Goal: Task Accomplishment & Management: Manage account settings

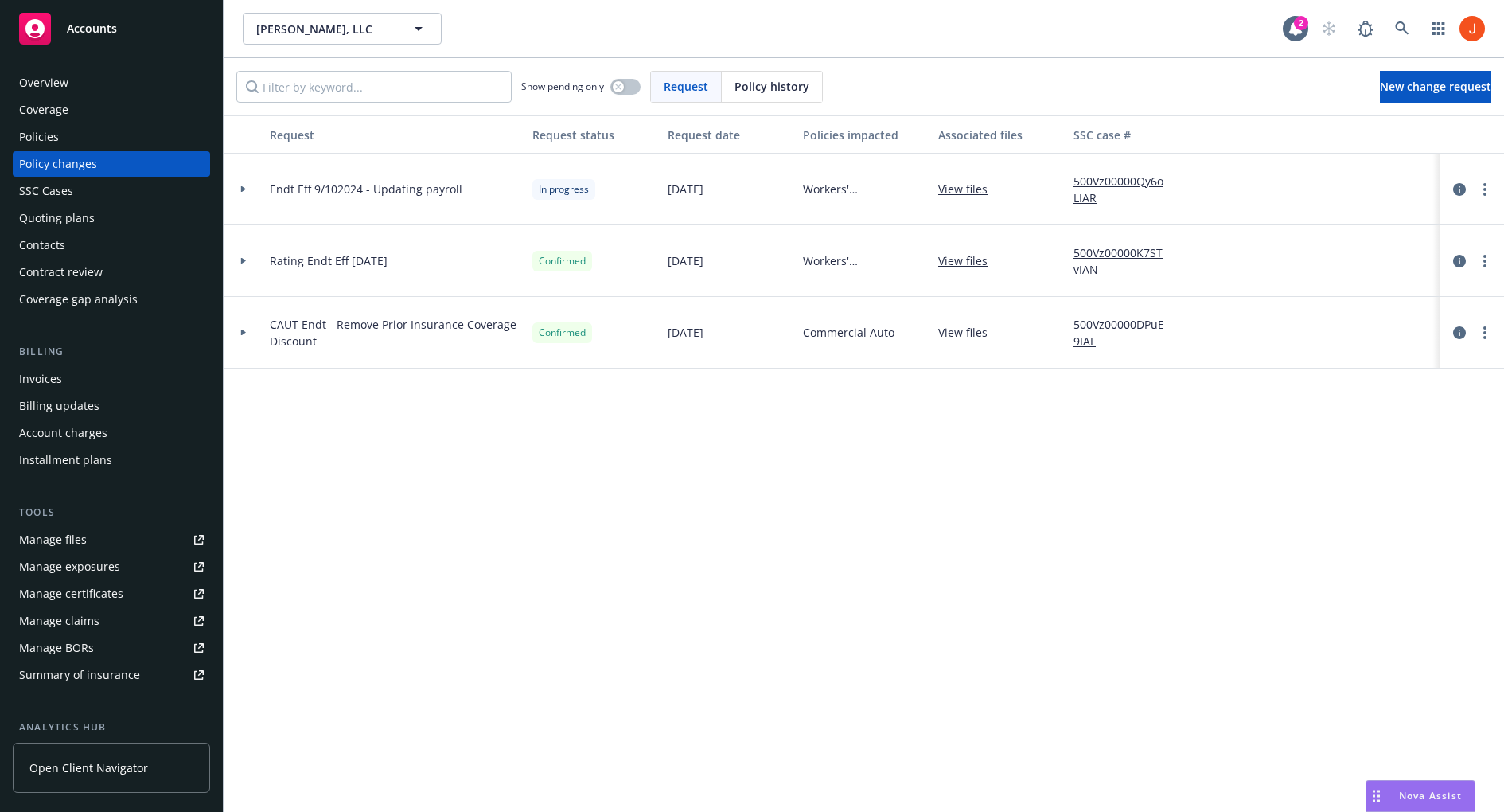
click at [247, 188] on div at bounding box center [244, 189] width 27 height 5
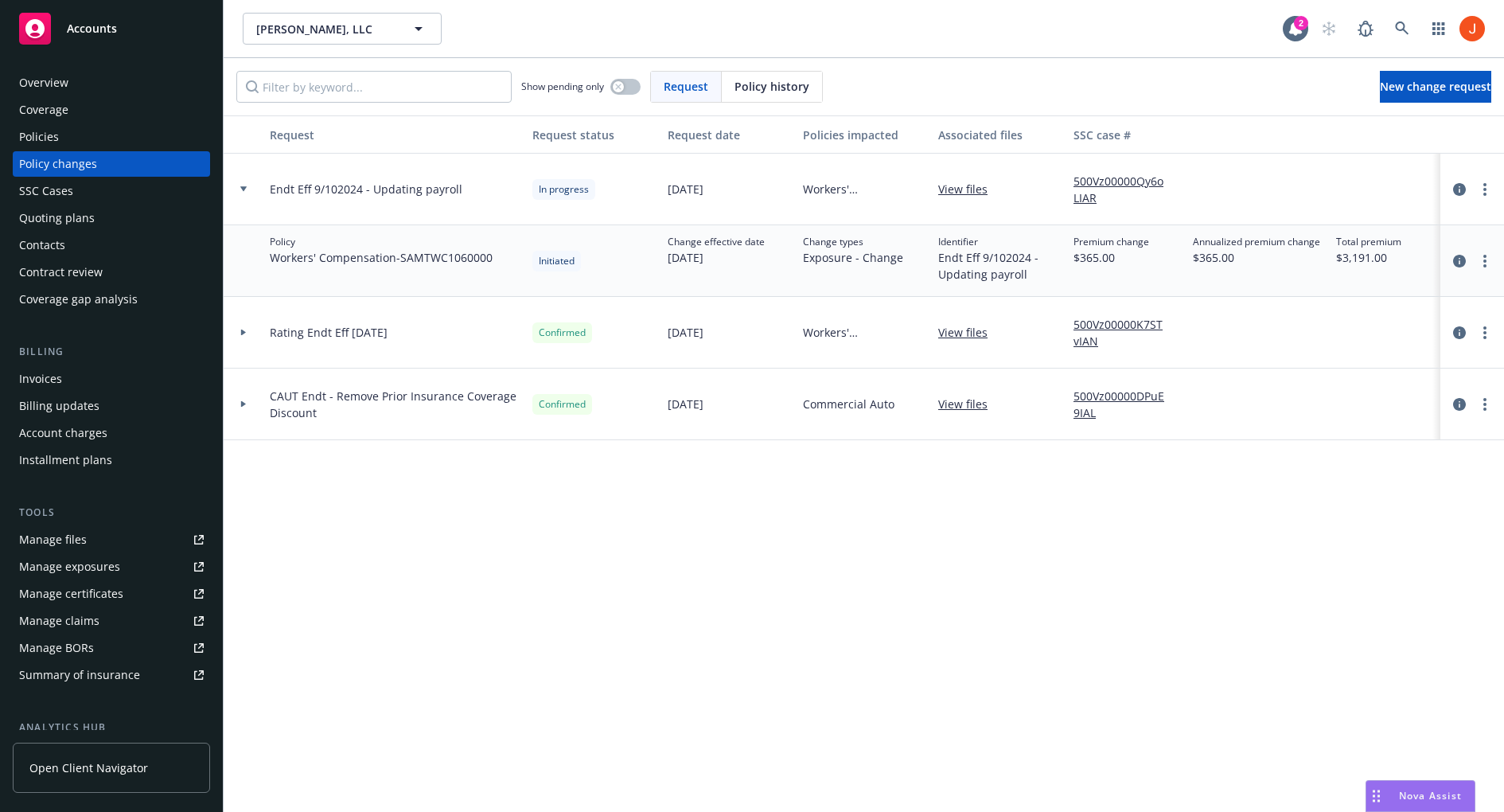
click at [244, 330] on icon at bounding box center [243, 332] width 6 height 5
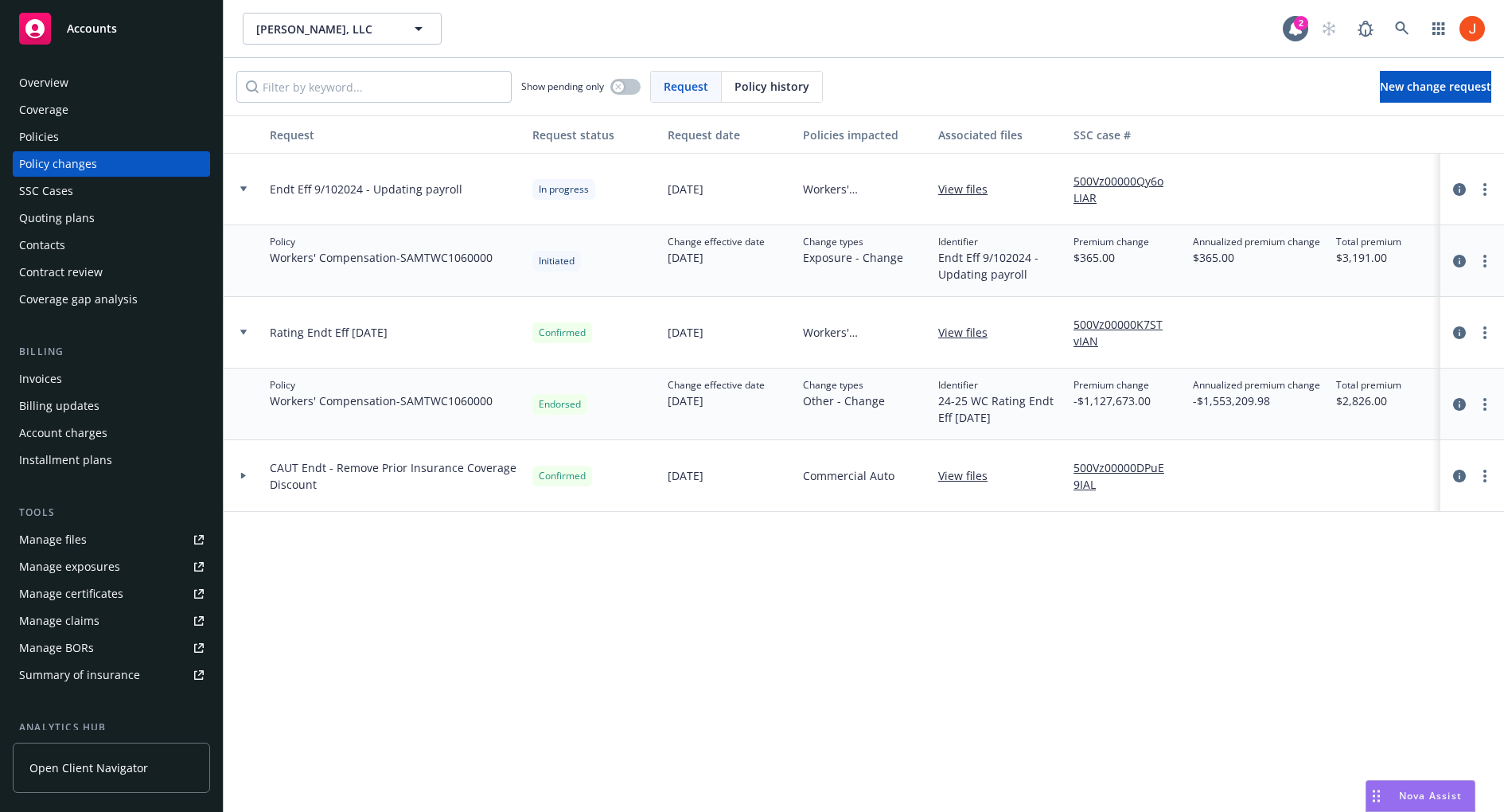
click at [247, 481] on div at bounding box center [244, 475] width 40 height 72
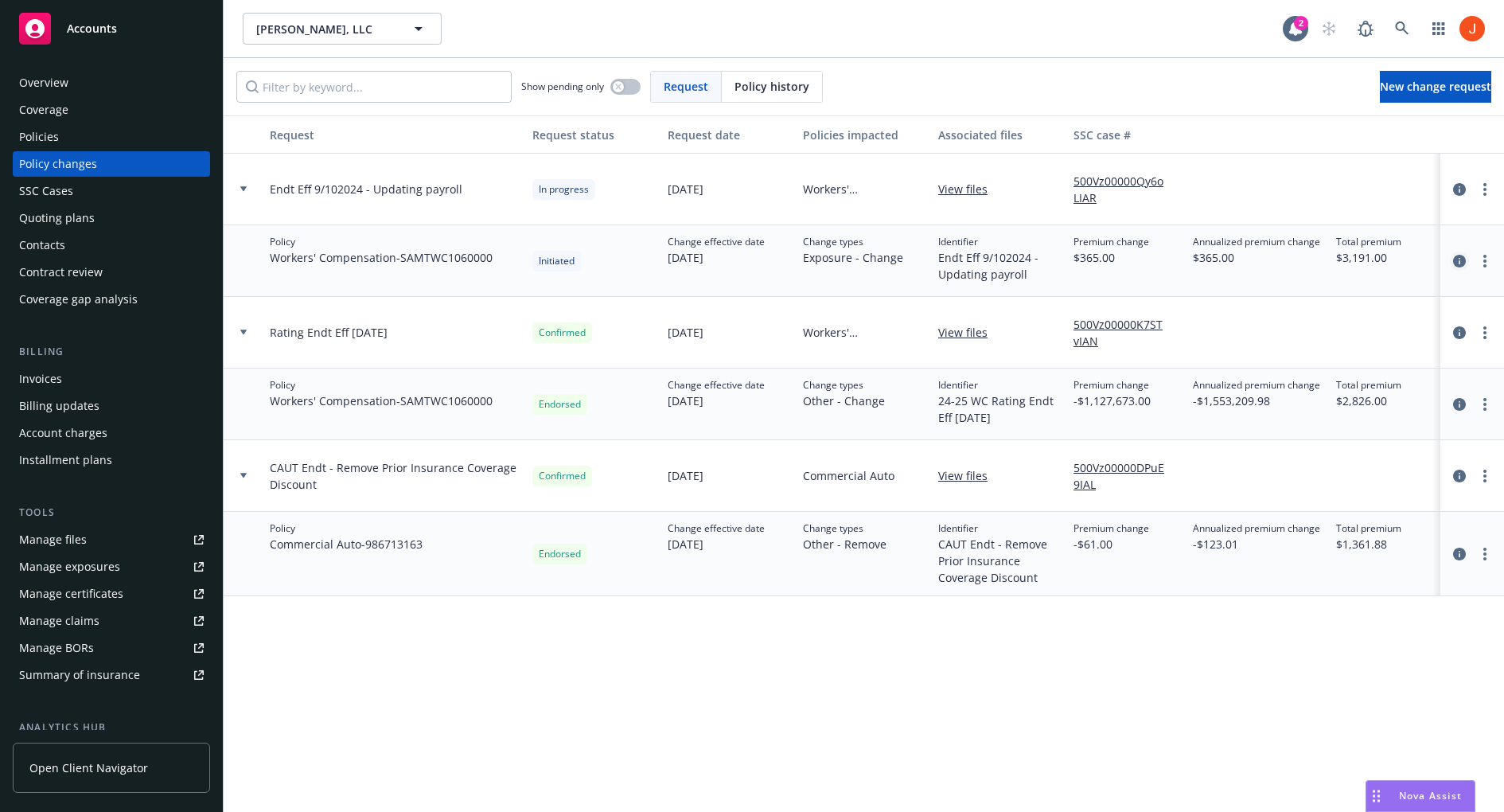
click at [1454, 262] on icon "circleInformation" at bounding box center [1460, 261] width 13 height 13
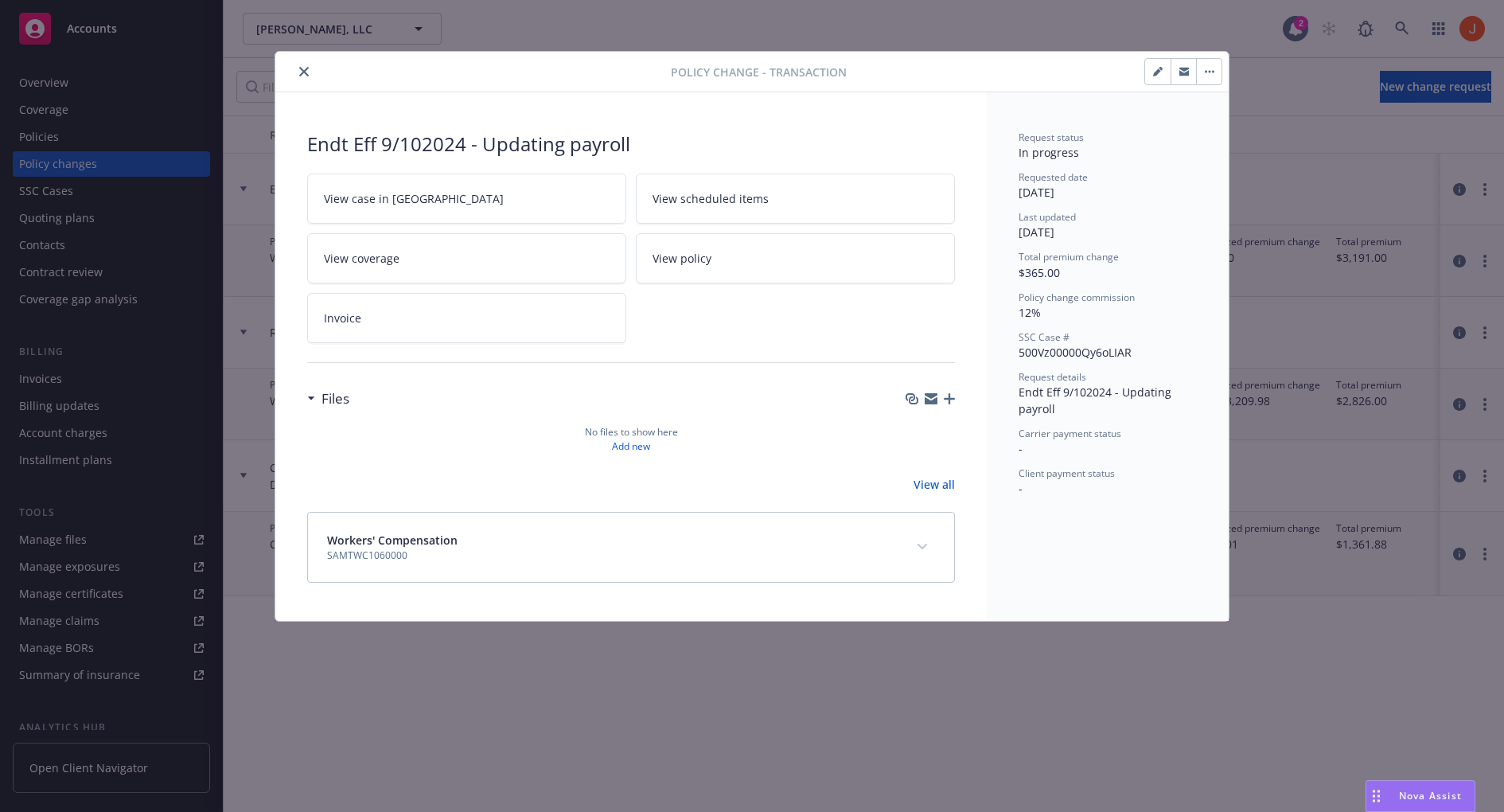
click at [1210, 82] on button "button" at bounding box center [1209, 72] width 25 height 25
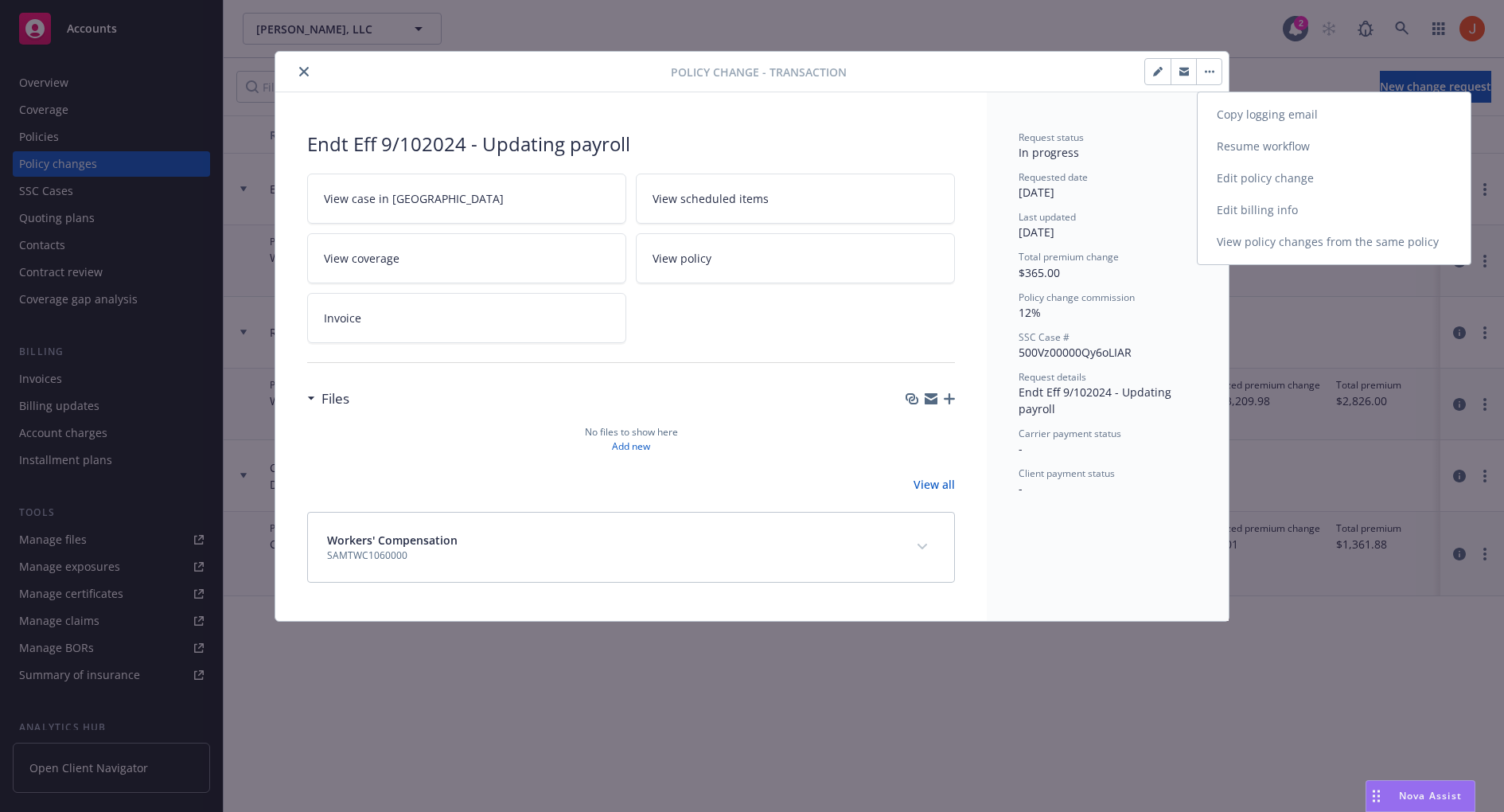
click at [1256, 182] on link "Edit policy change" at bounding box center [1334, 177] width 273 height 32
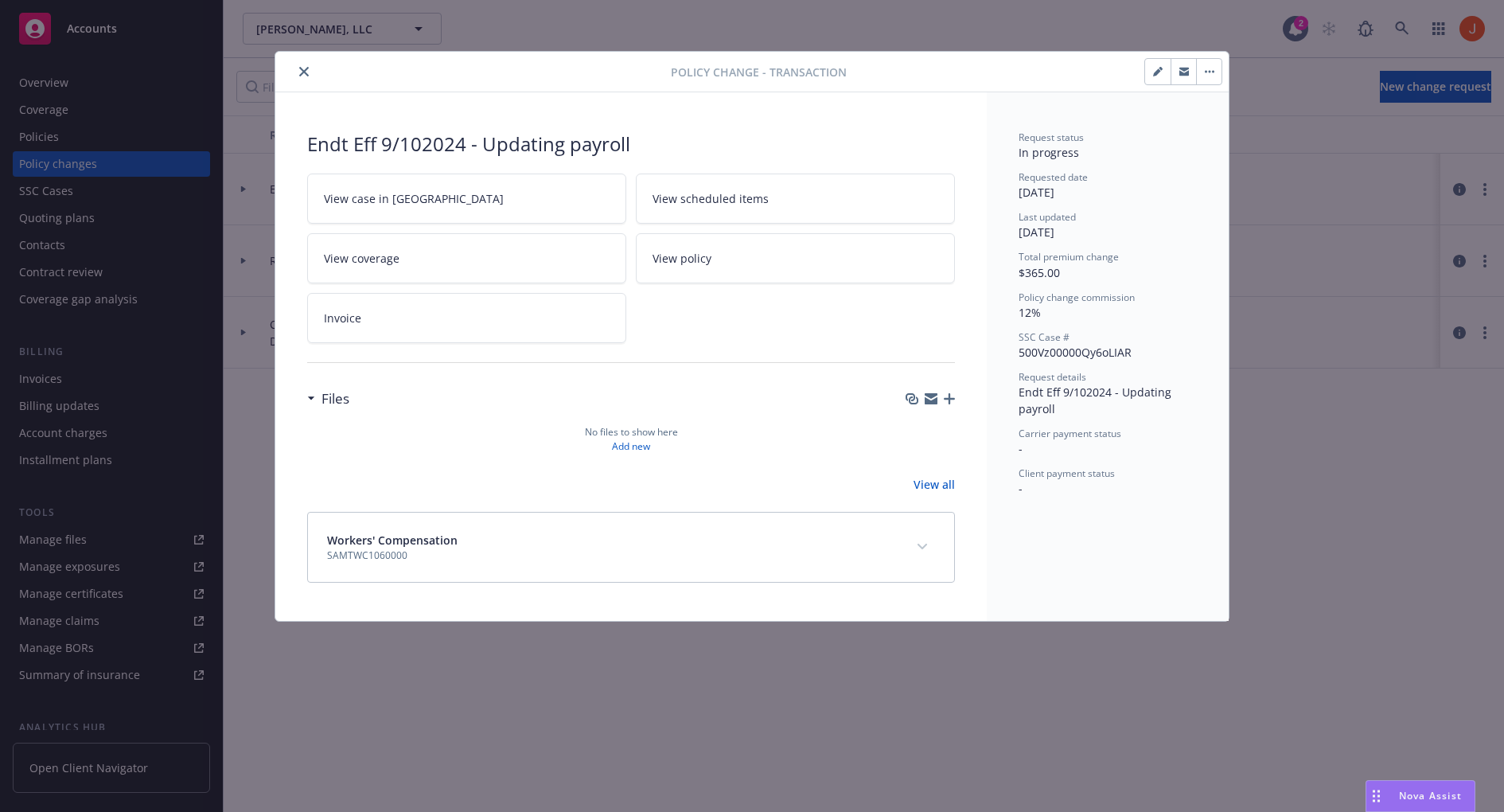
click at [1159, 73] on icon "button" at bounding box center [1158, 72] width 10 height 10
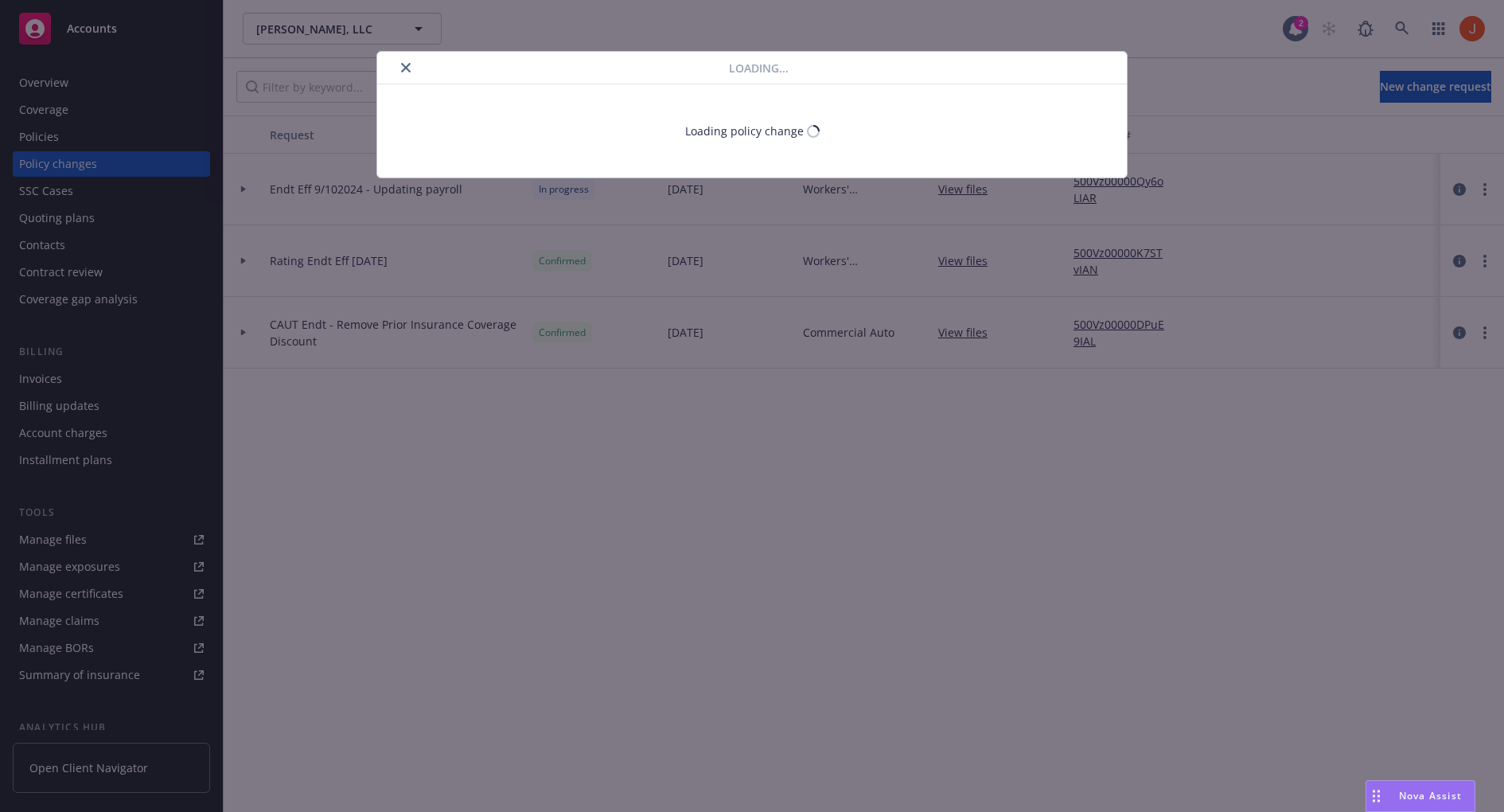
select select "ACCEPTED"
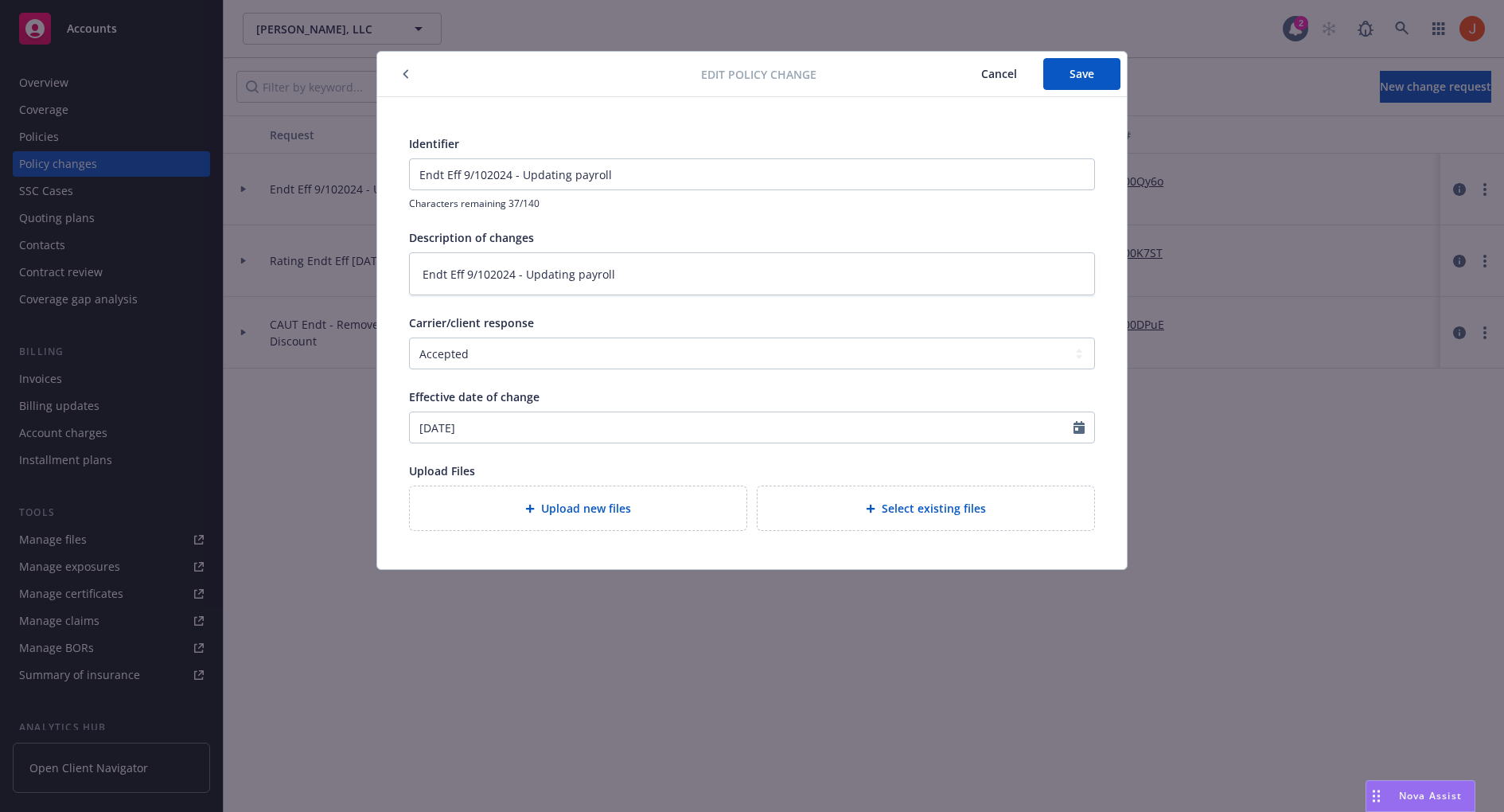
click at [1000, 67] on span "Cancel" at bounding box center [1000, 73] width 36 height 15
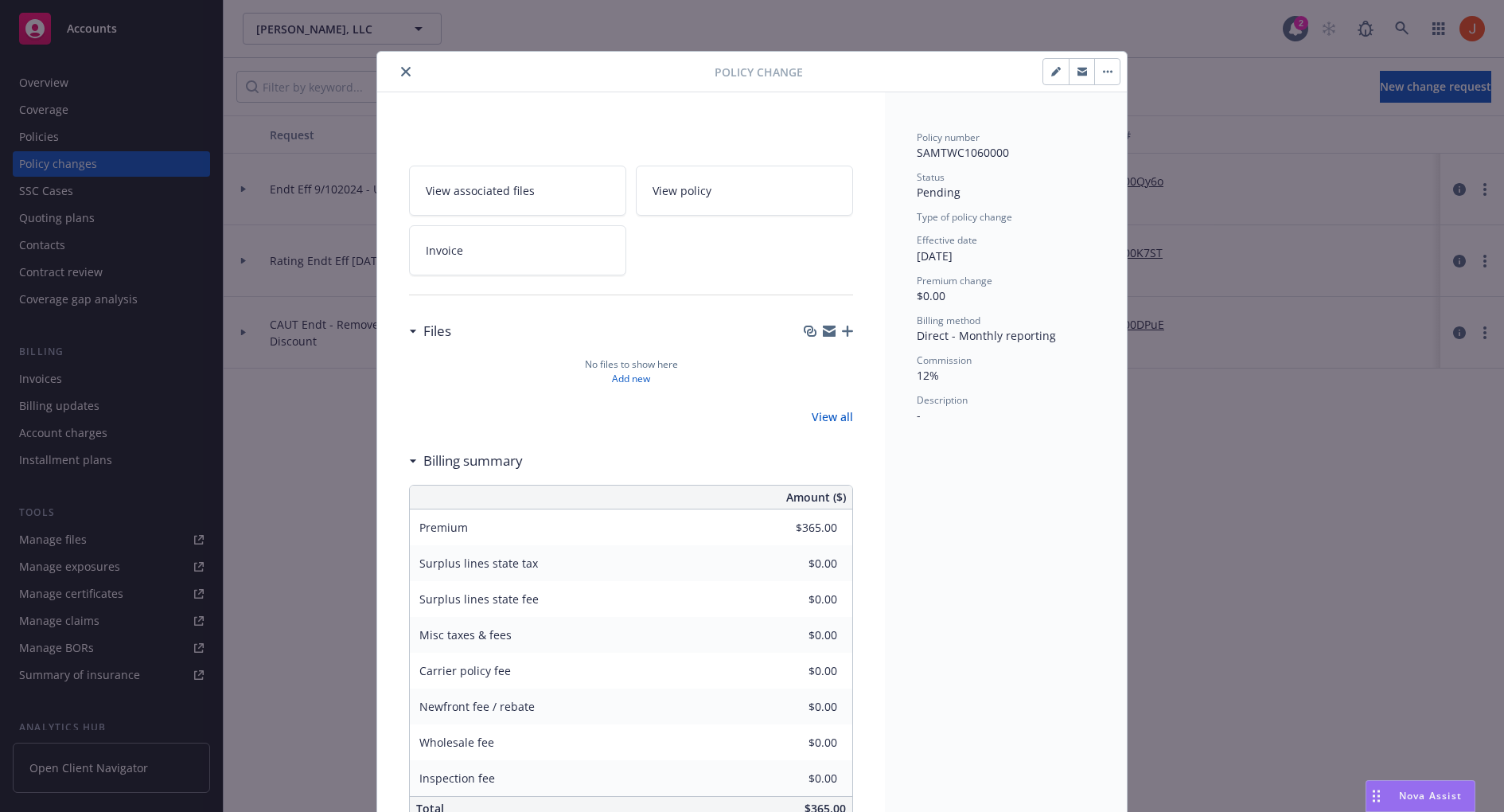
click at [401, 70] on icon "close" at bounding box center [406, 72] width 10 height 10
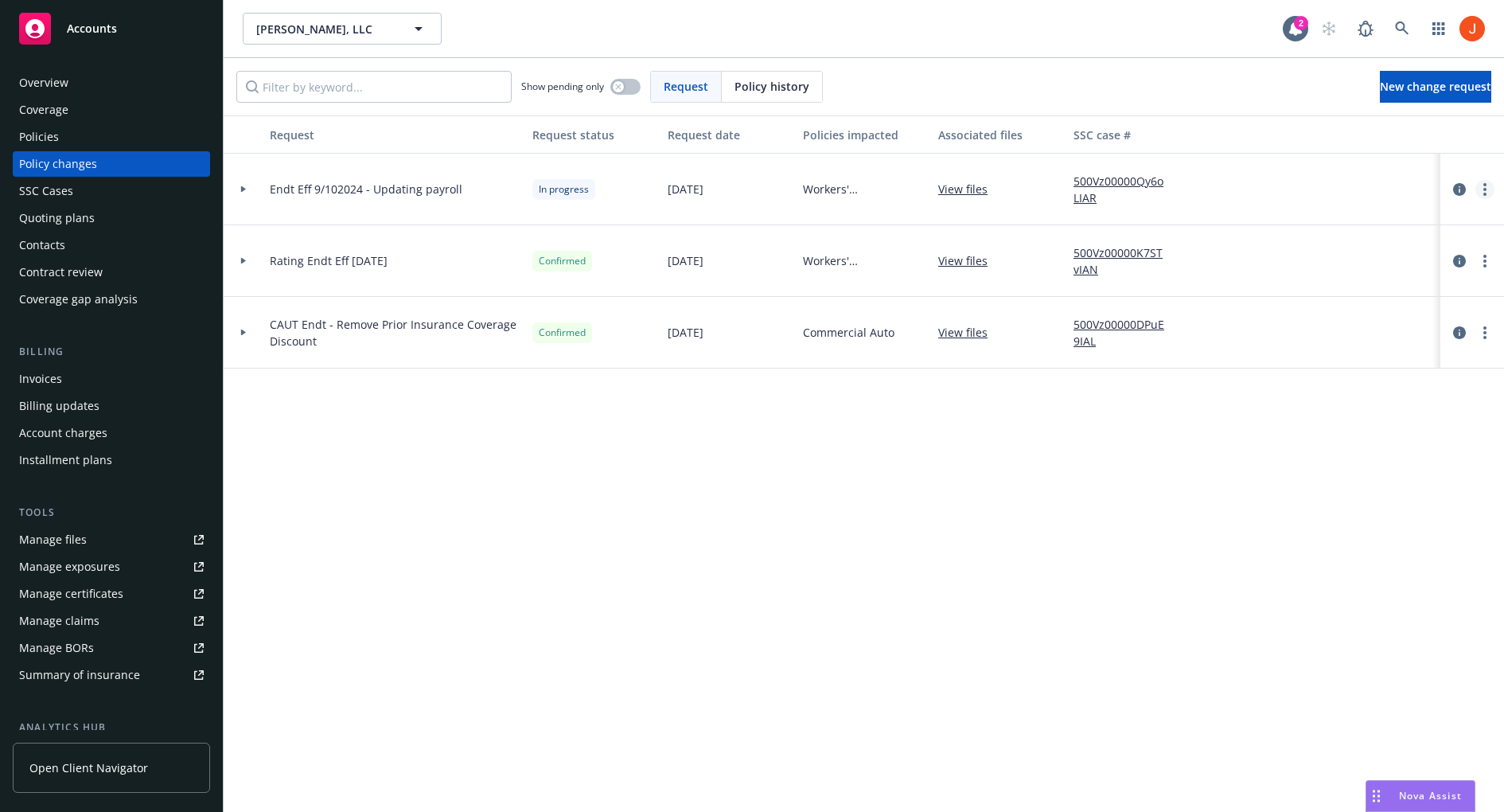
click at [1490, 187] on link "more" at bounding box center [1485, 189] width 19 height 19
click at [1332, 244] on link "Edit request summary" at bounding box center [1356, 253] width 273 height 32
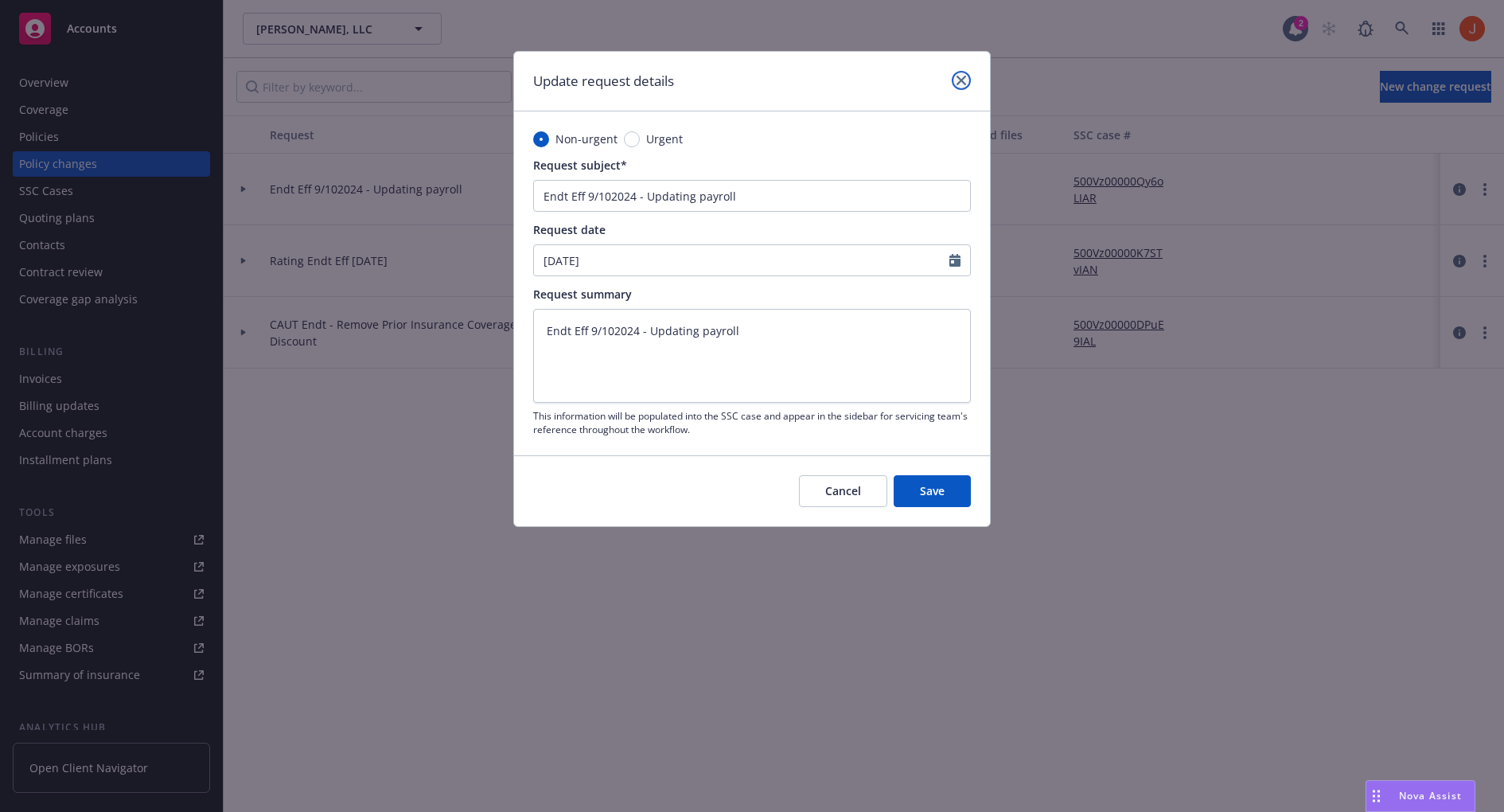
click at [961, 85] on link "close" at bounding box center [961, 80] width 19 height 19
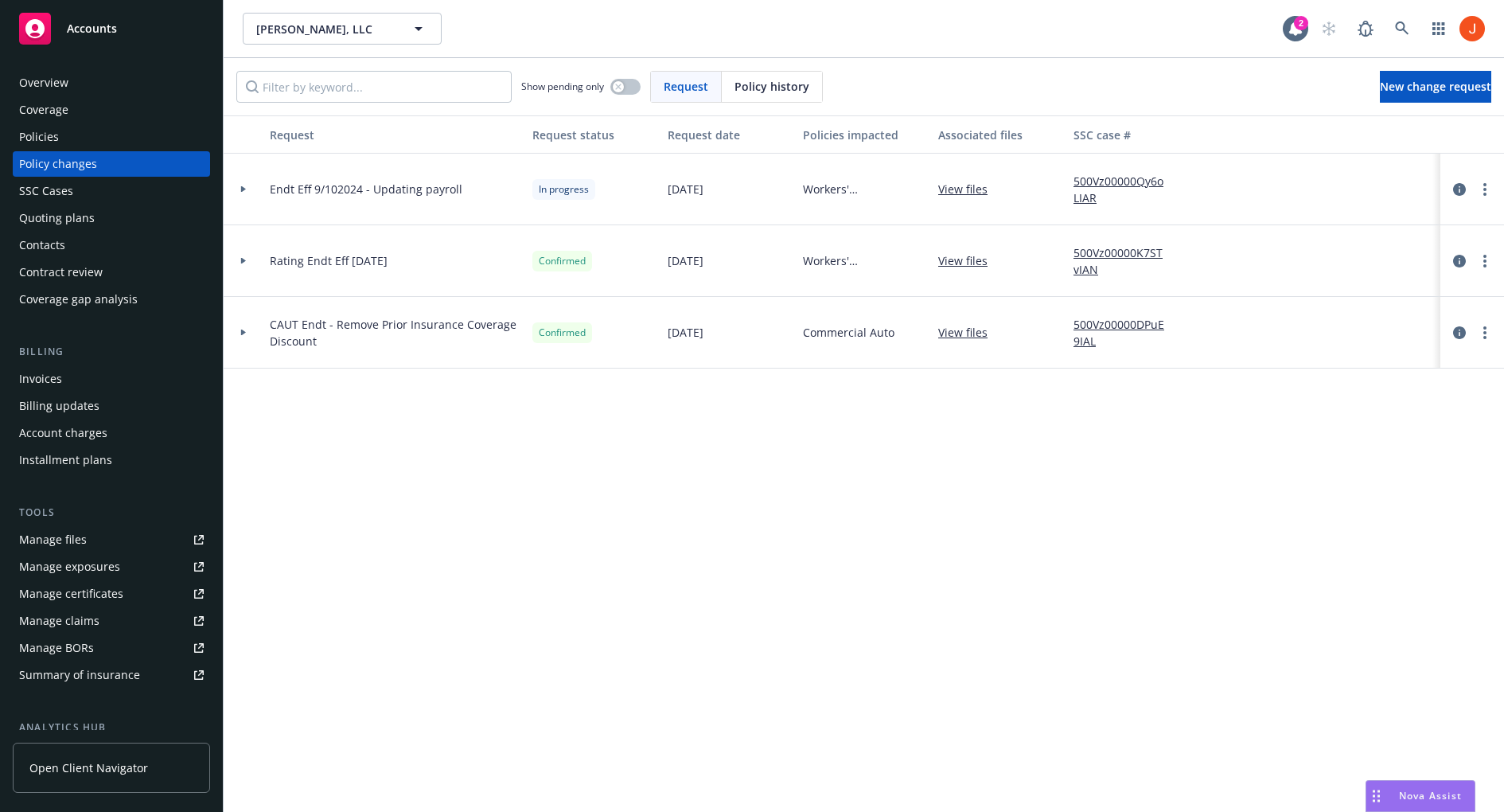
click at [242, 198] on div at bounding box center [244, 189] width 40 height 72
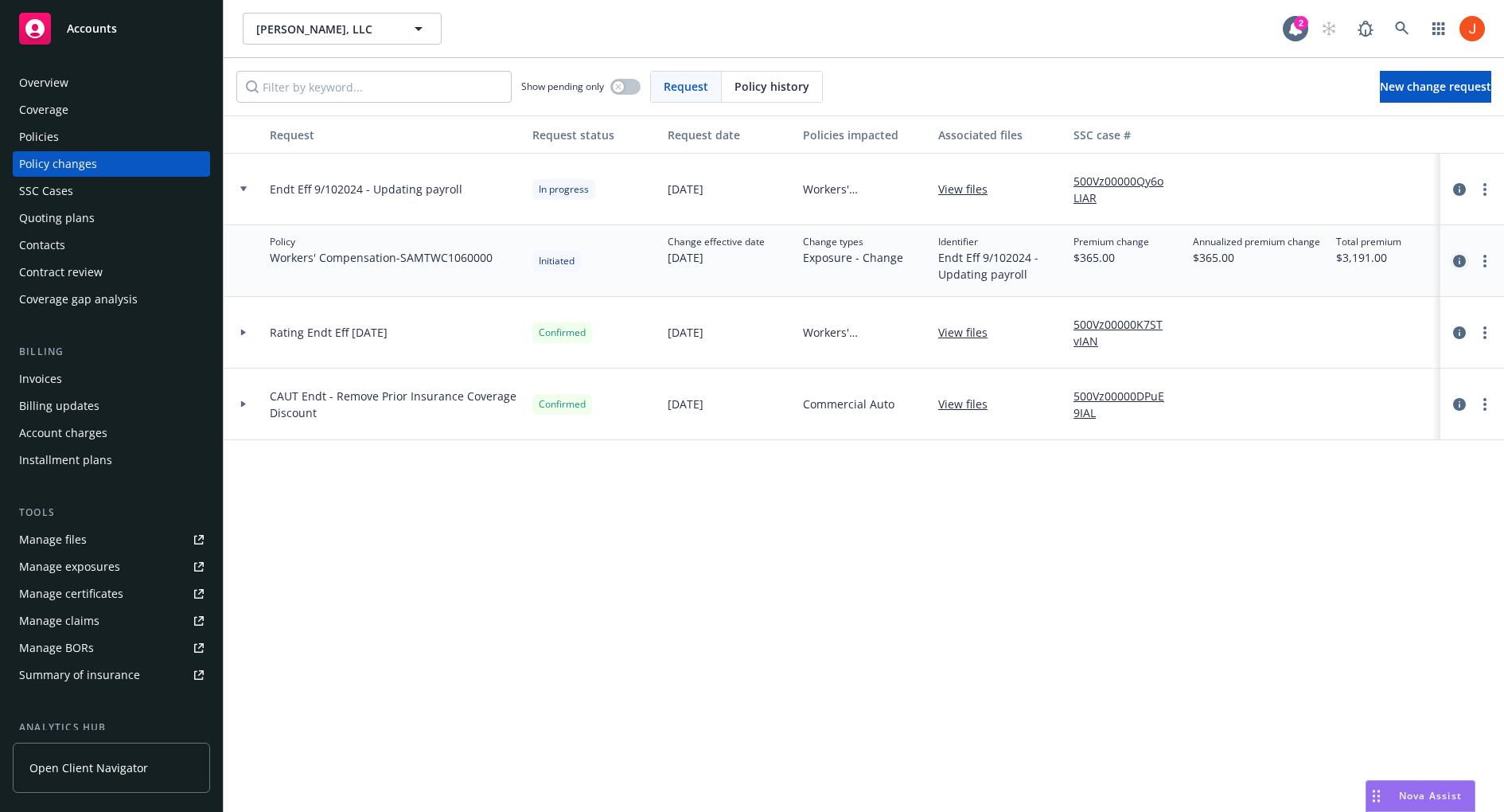
click at [1451, 260] on link "circleInformation" at bounding box center [1459, 261] width 19 height 19
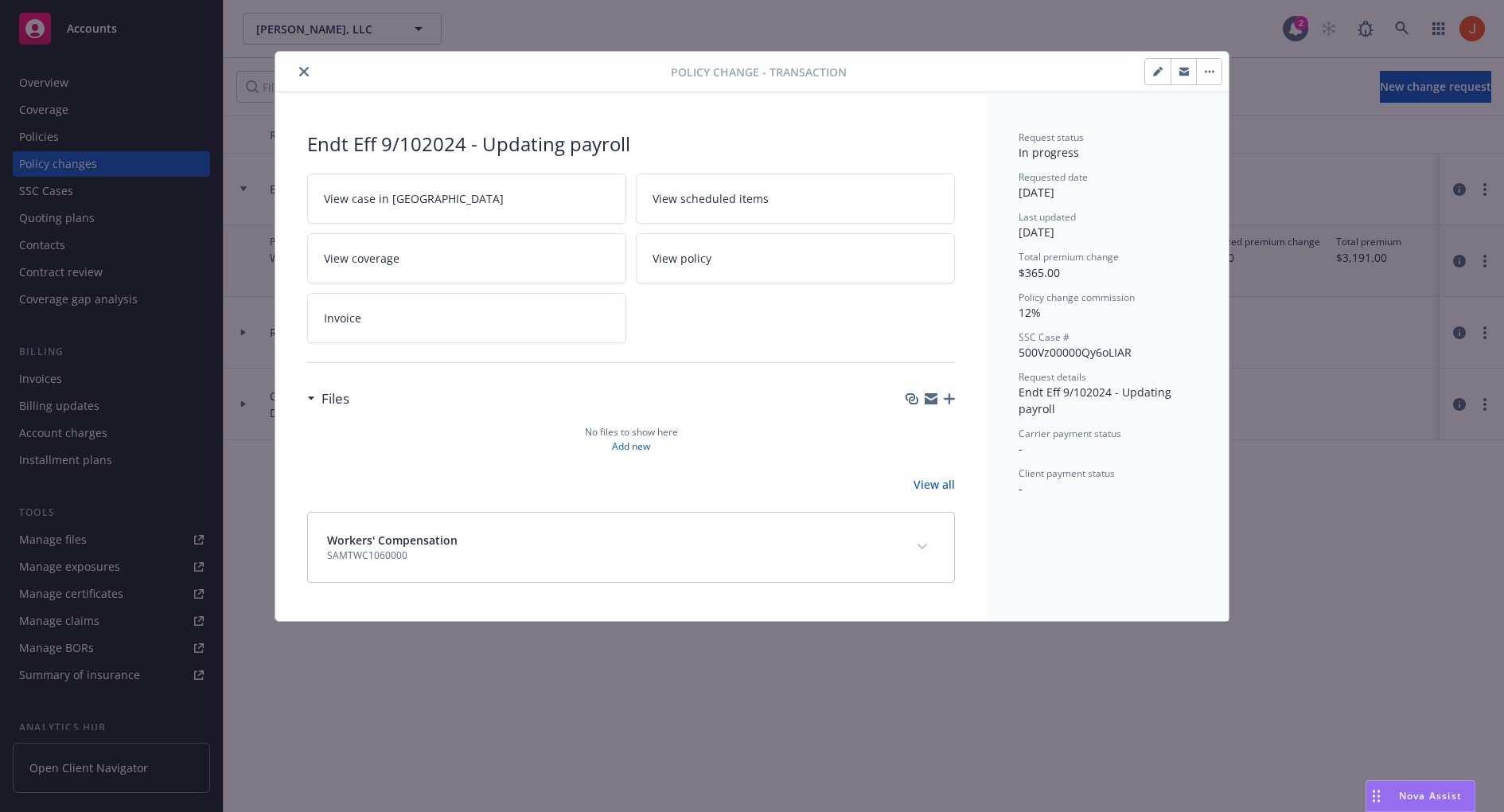
click at [1156, 82] on button "button" at bounding box center [1158, 72] width 25 height 25
type textarea "x"
select select "ACCEPTED"
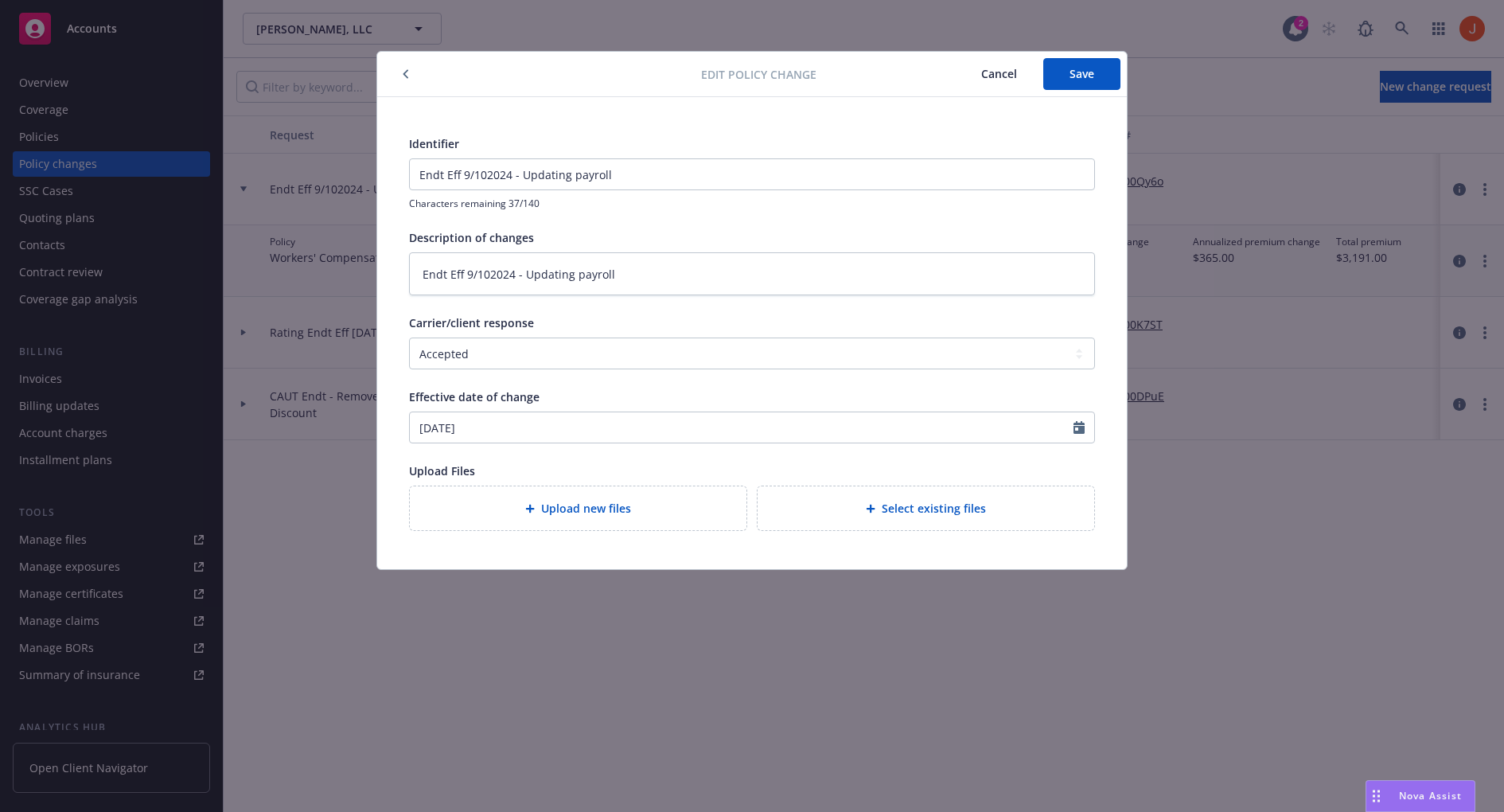
click at [1007, 75] on span "Cancel" at bounding box center [1000, 73] width 36 height 15
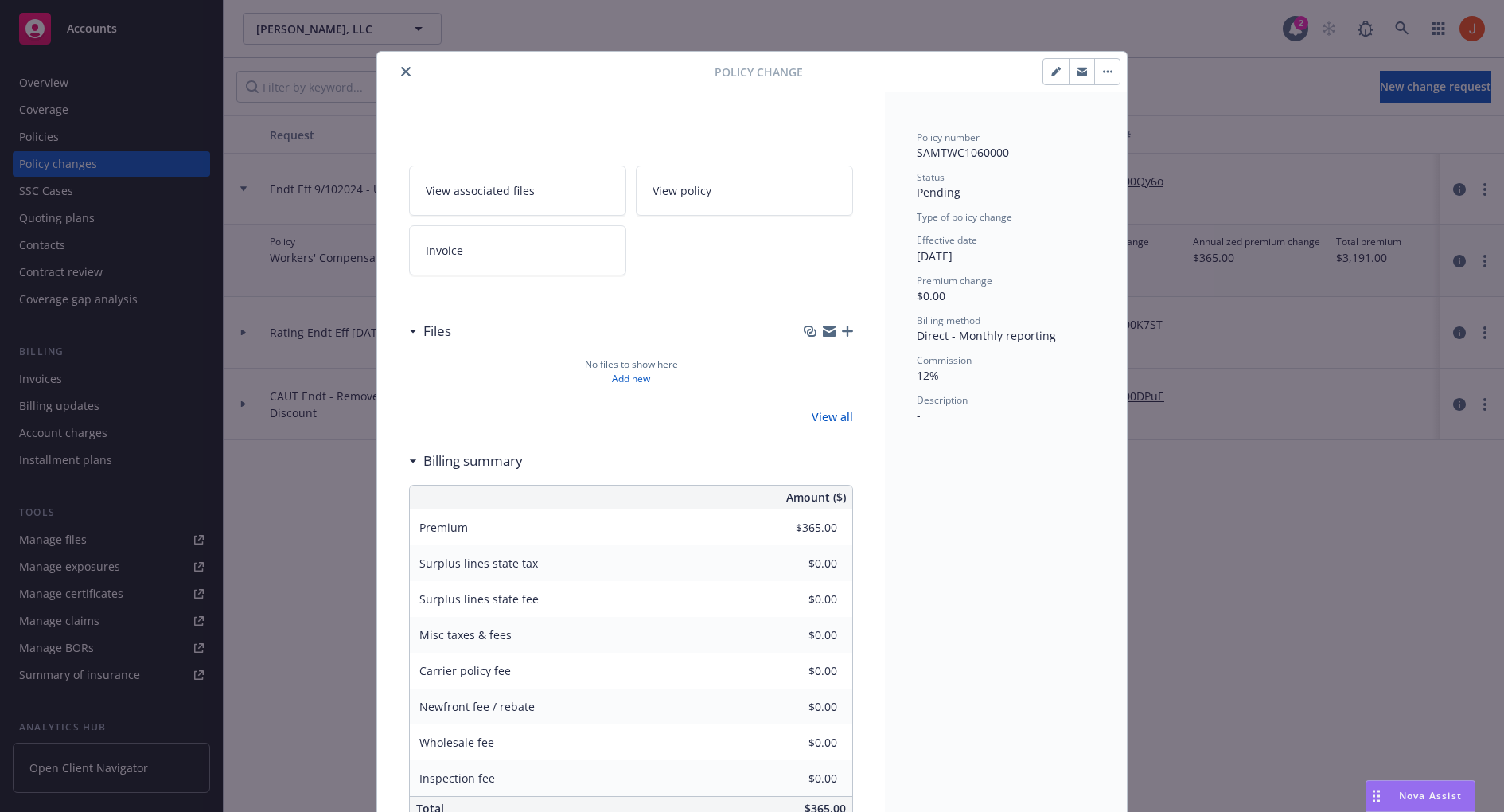
click at [1118, 80] on button "button" at bounding box center [1107, 72] width 25 height 25
click at [986, 356] on div "Commission" at bounding box center [1006, 359] width 178 height 14
drag, startPoint x: 1057, startPoint y: 334, endPoint x: 907, endPoint y: 332, distance: 150.0
click at [907, 332] on div "Policy number SAMTWC1060000 Status Pending Type of policy change Effective date…" at bounding box center [1005, 475] width 242 height 766
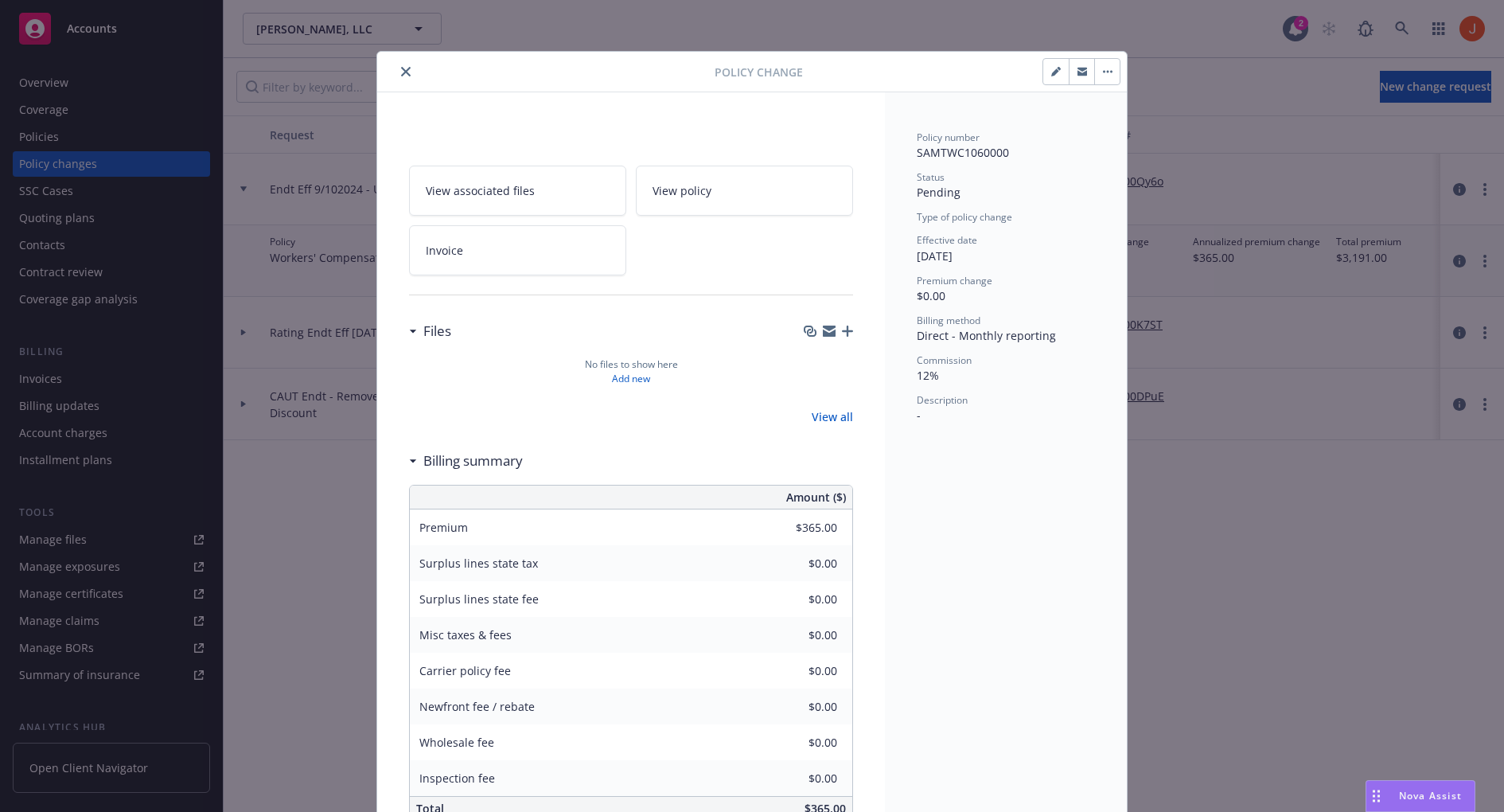
click at [972, 335] on span "Direct - Monthly reporting" at bounding box center [987, 335] width 139 height 15
click at [402, 75] on icon "close" at bounding box center [406, 72] width 10 height 10
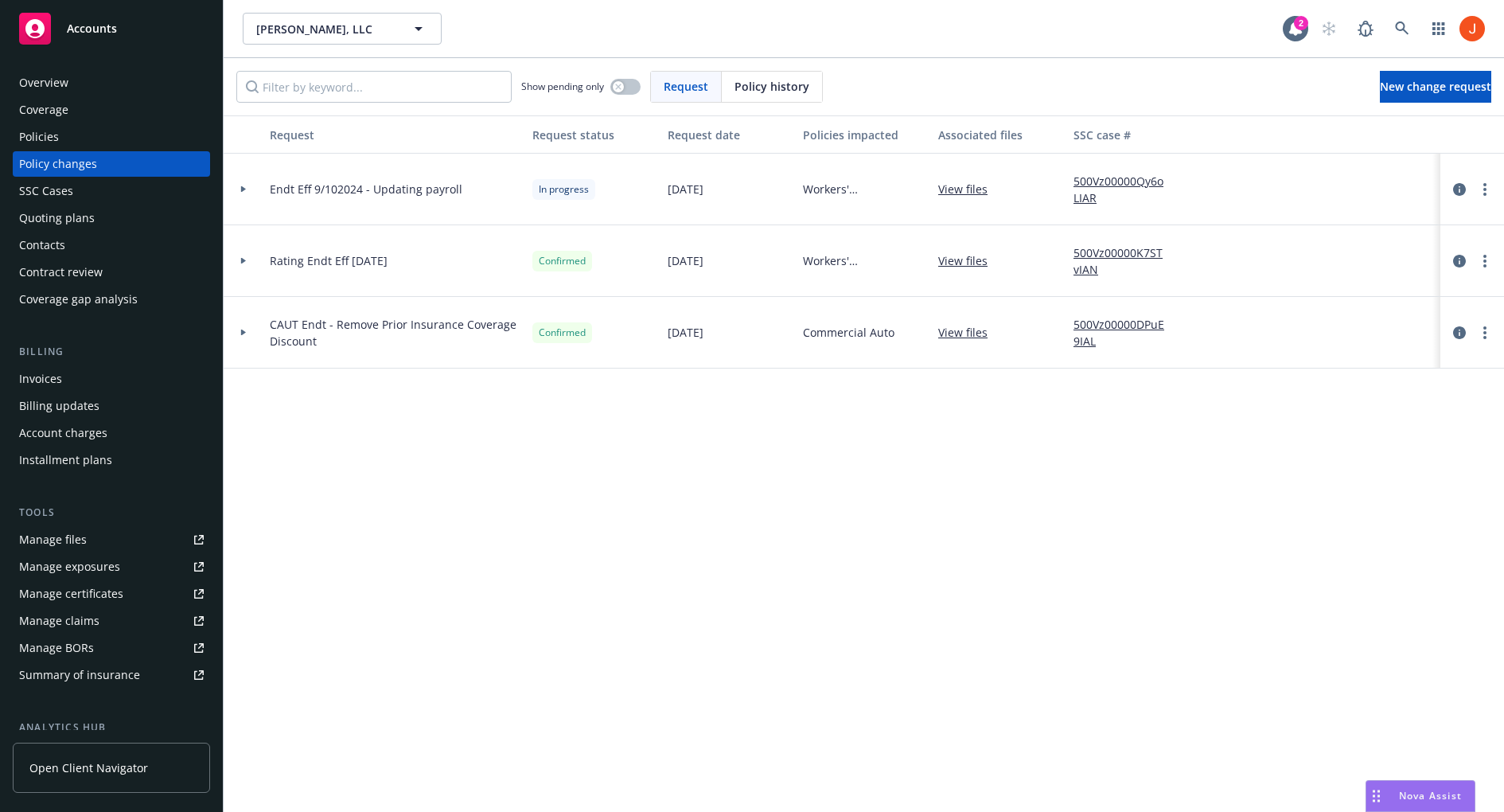
click at [242, 187] on icon at bounding box center [243, 189] width 5 height 6
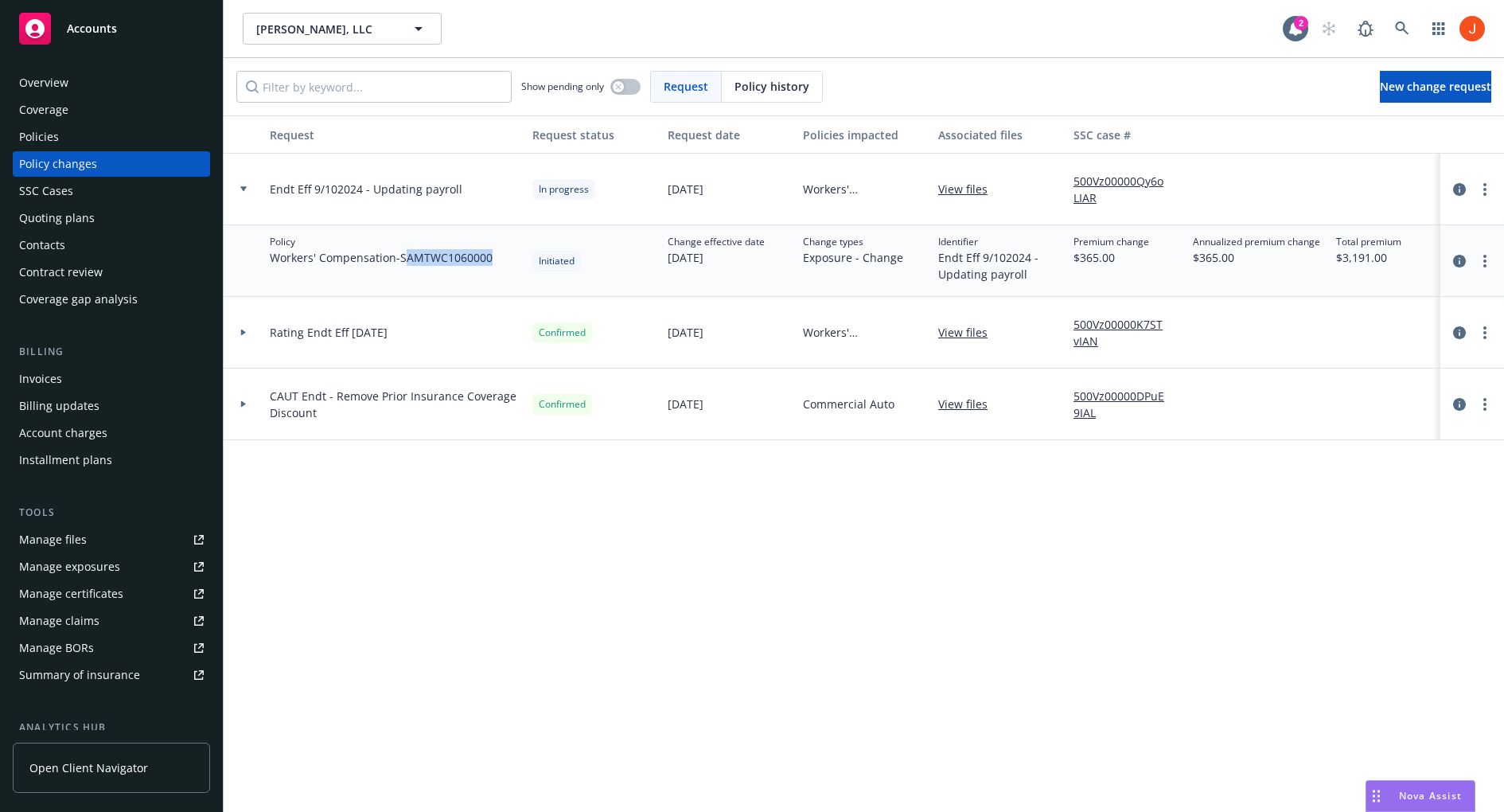
drag, startPoint x: 407, startPoint y: 256, endPoint x: 500, endPoint y: 258, distance: 93.0
click at [505, 266] on div "Policy Workers' Compensation - SAMTWC1060000" at bounding box center [395, 261] width 263 height 72
click at [500, 258] on div "Policy Workers' Compensation - SAMTWC1060000" at bounding box center [395, 261] width 263 height 72
drag, startPoint x: 494, startPoint y: 259, endPoint x: 405, endPoint y: 260, distance: 89.0
click at [405, 260] on span "Workers' Compensation - SAMTWC1060000" at bounding box center [381, 257] width 223 height 16
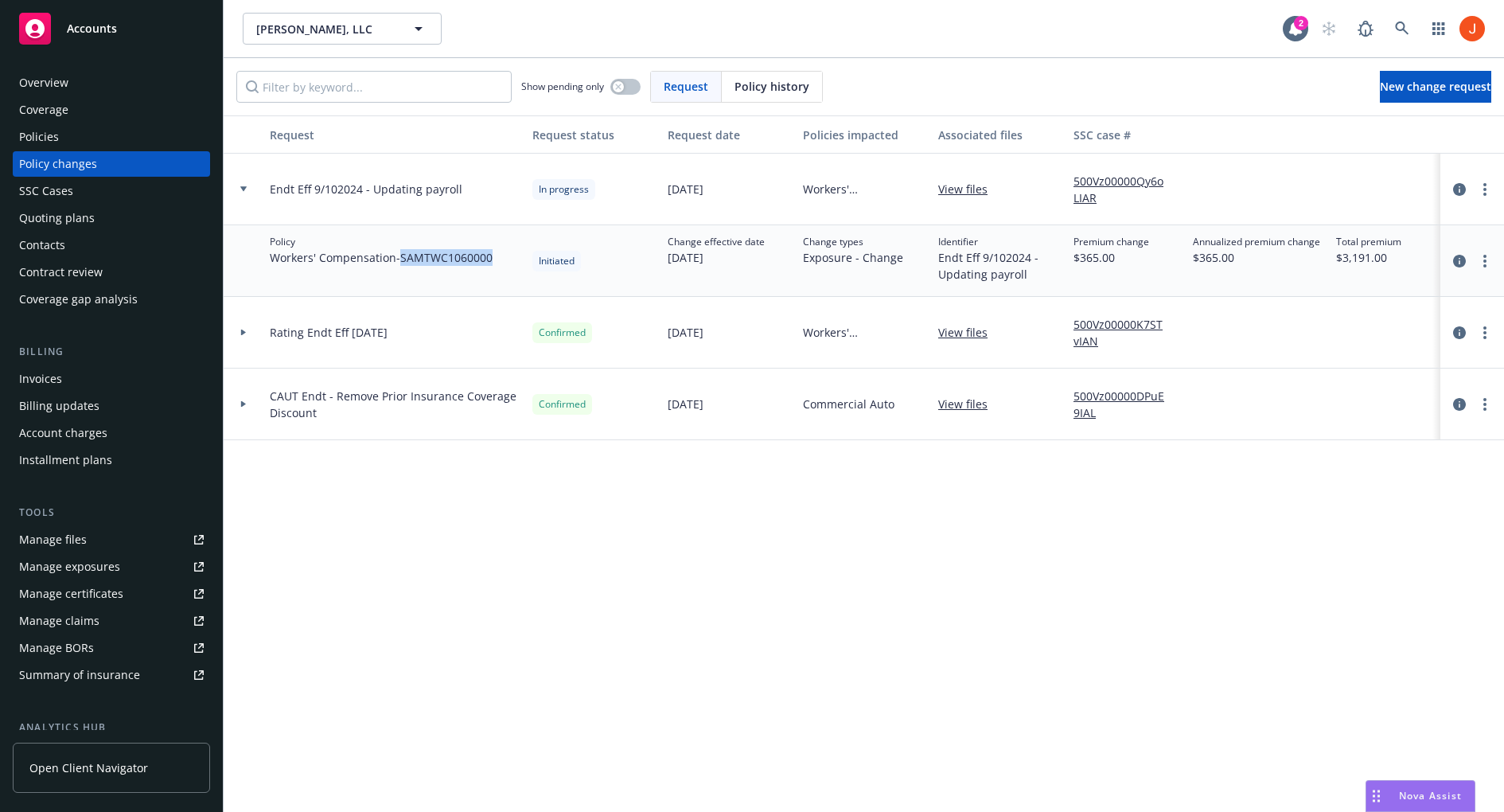
copy span "SAMTWC1060000"
click at [58, 129] on div "Policies" at bounding box center [111, 137] width 185 height 25
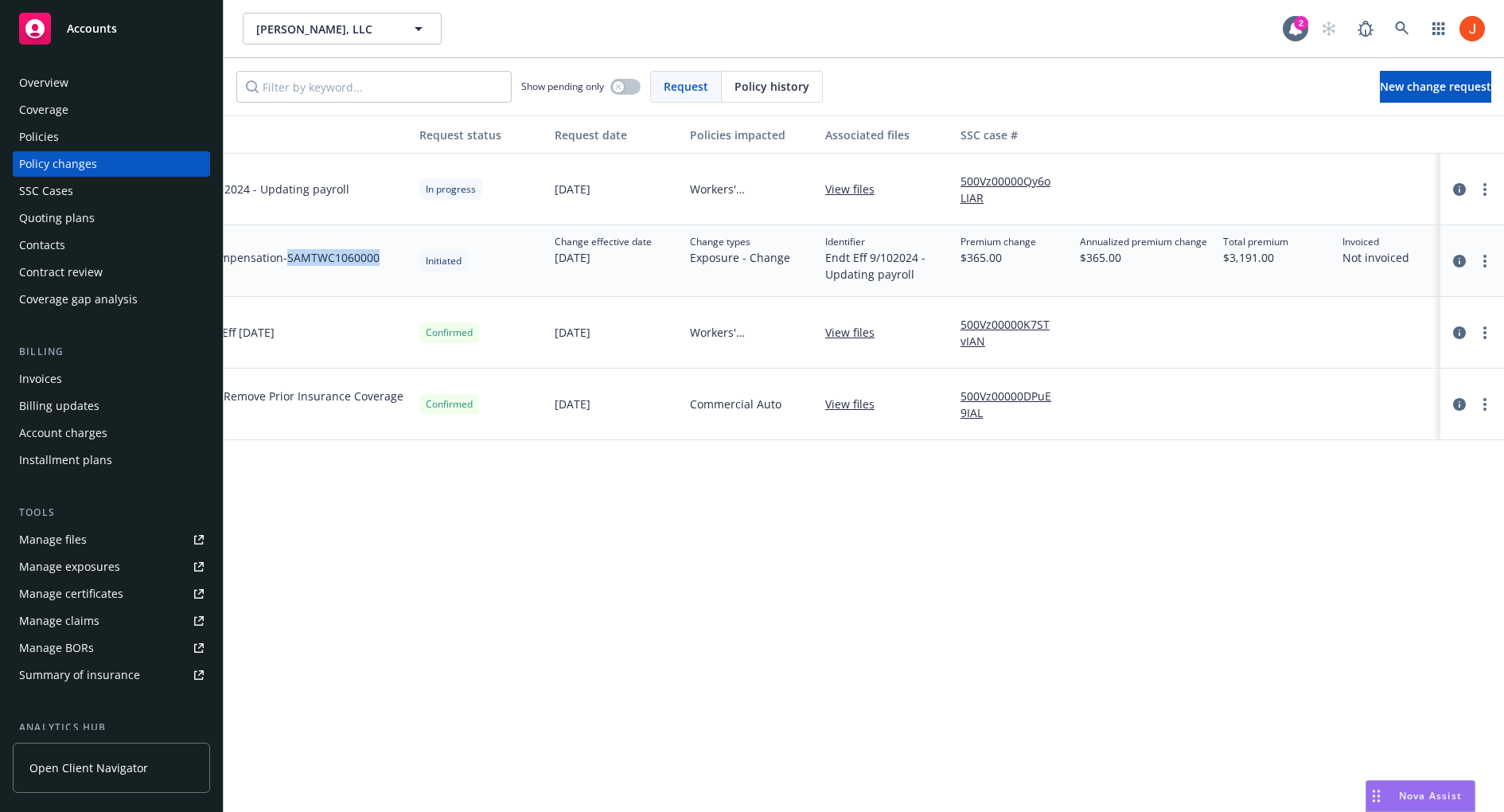
scroll to position [0, 366]
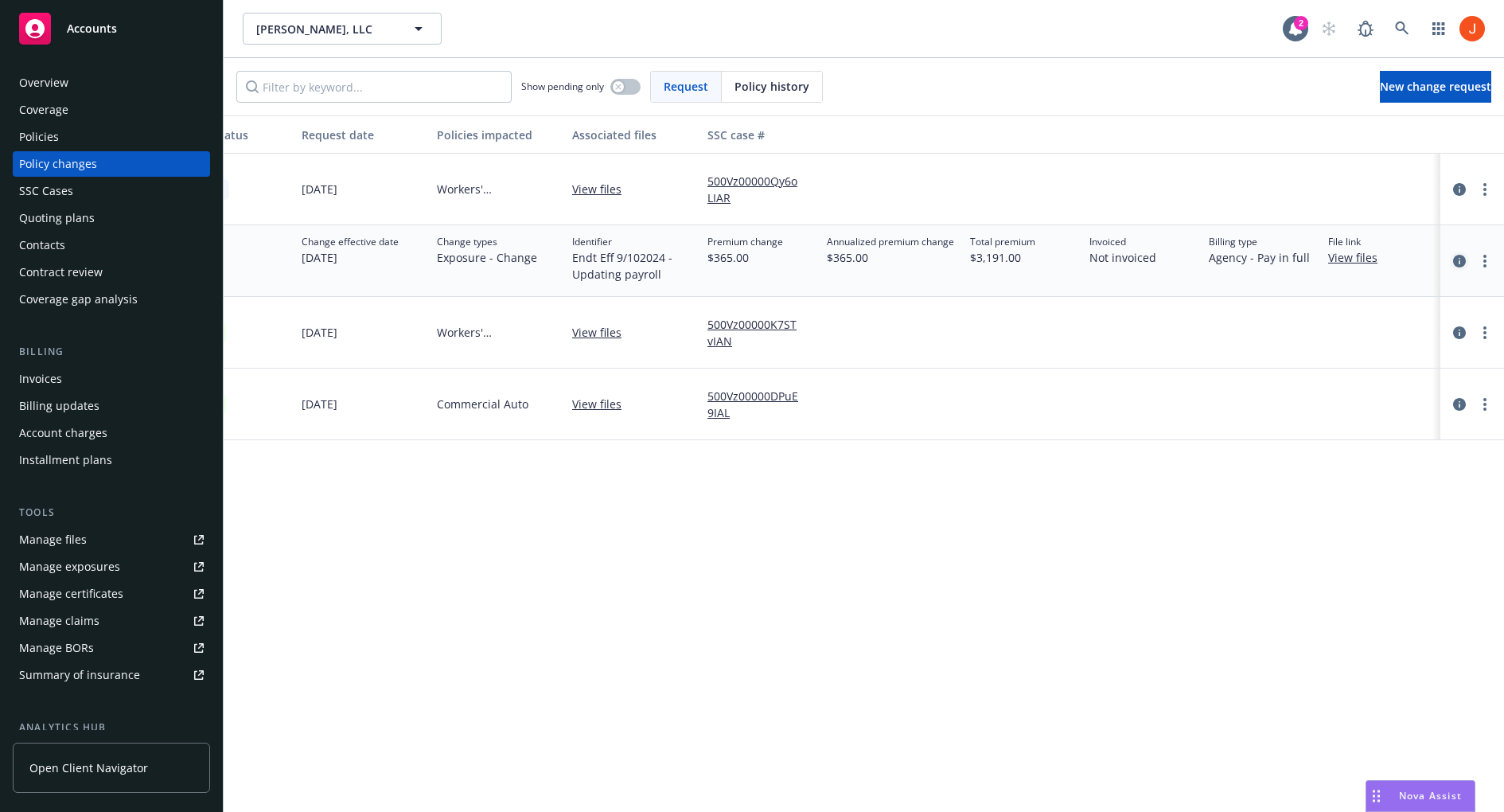
click at [1454, 257] on icon "circleInformation" at bounding box center [1460, 261] width 13 height 13
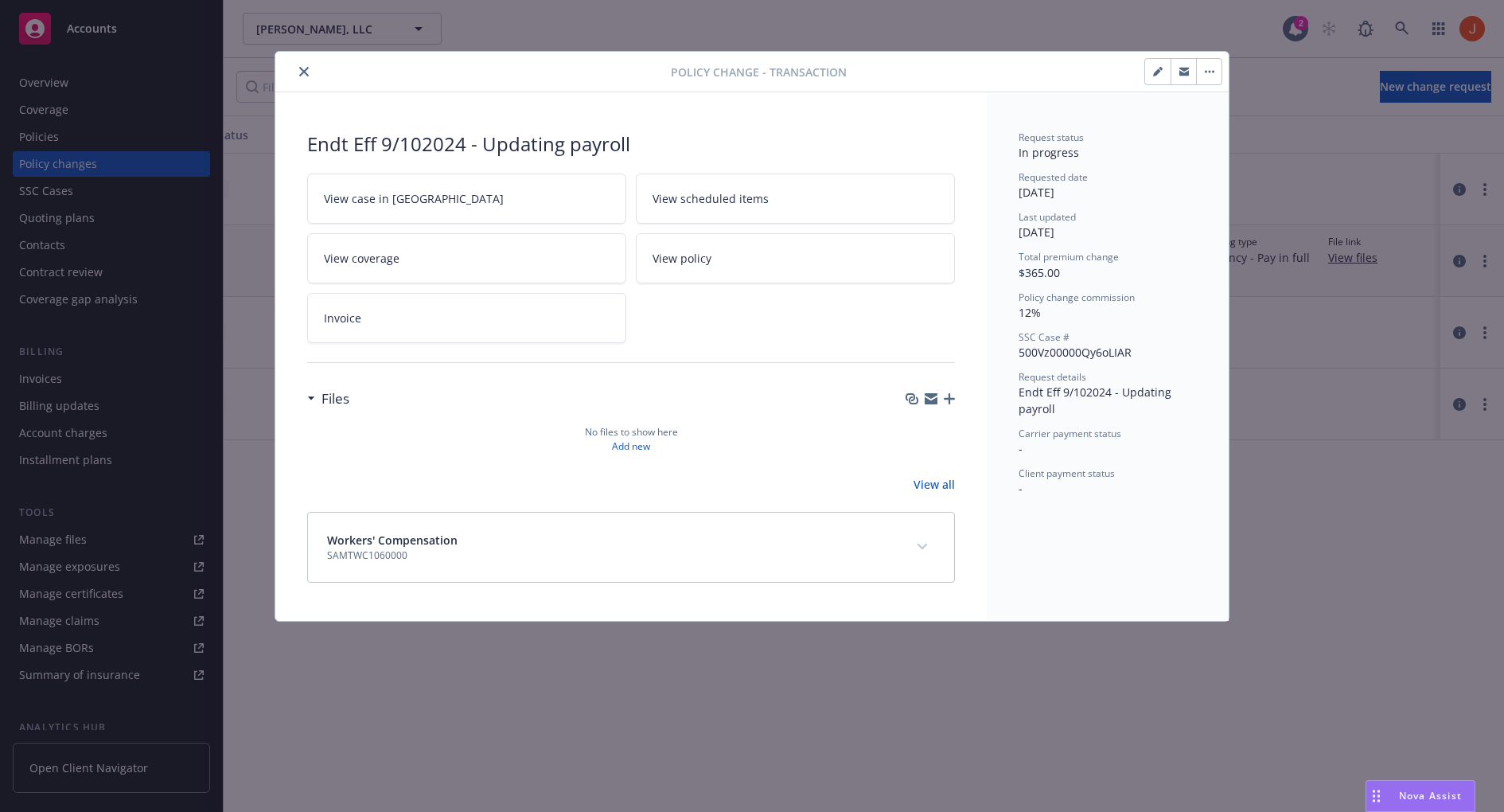
click at [1206, 71] on icon "button" at bounding box center [1206, 72] width 3 height 3
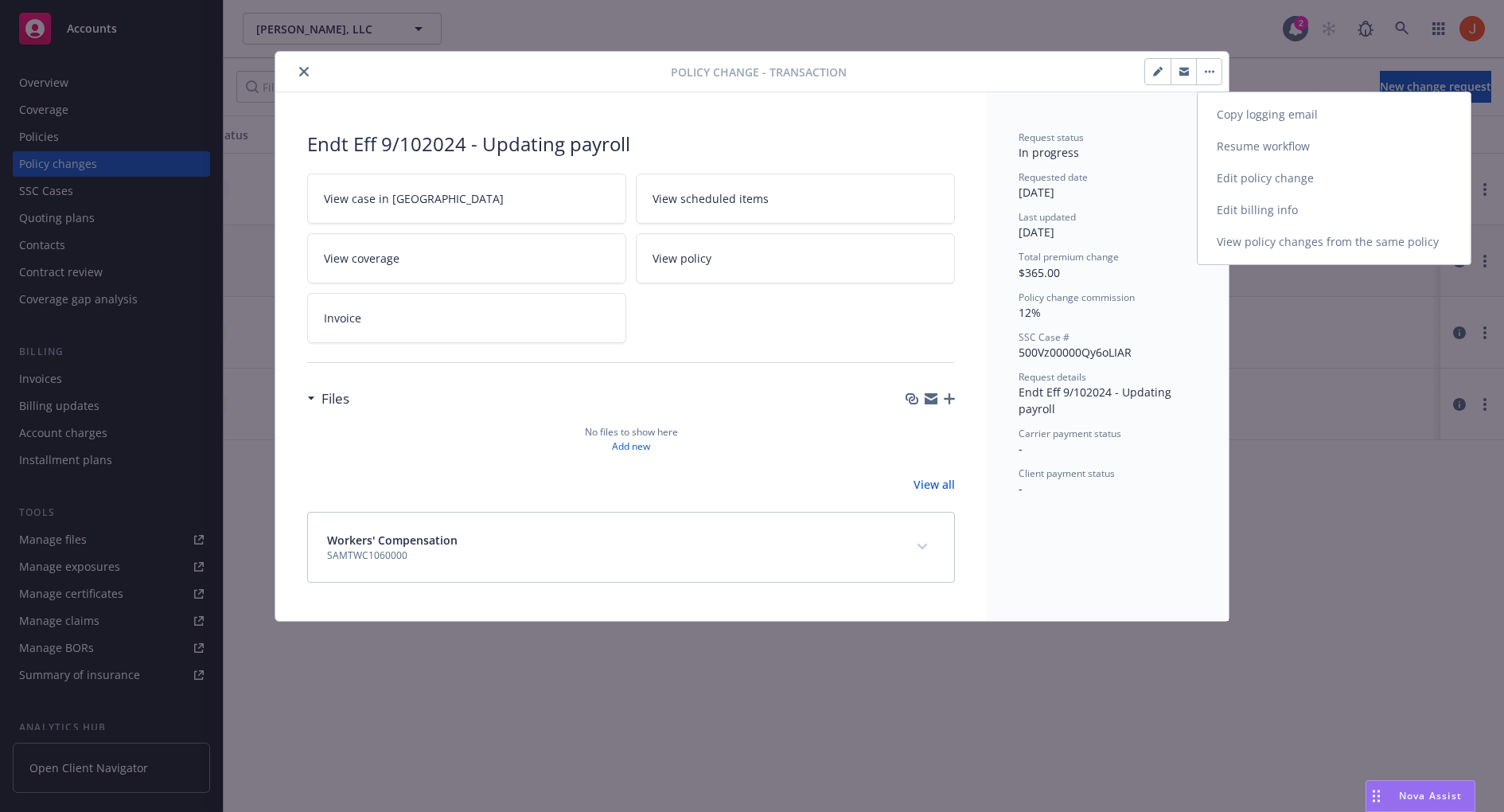
click at [1247, 200] on link "Edit billing info" at bounding box center [1334, 209] width 273 height 32
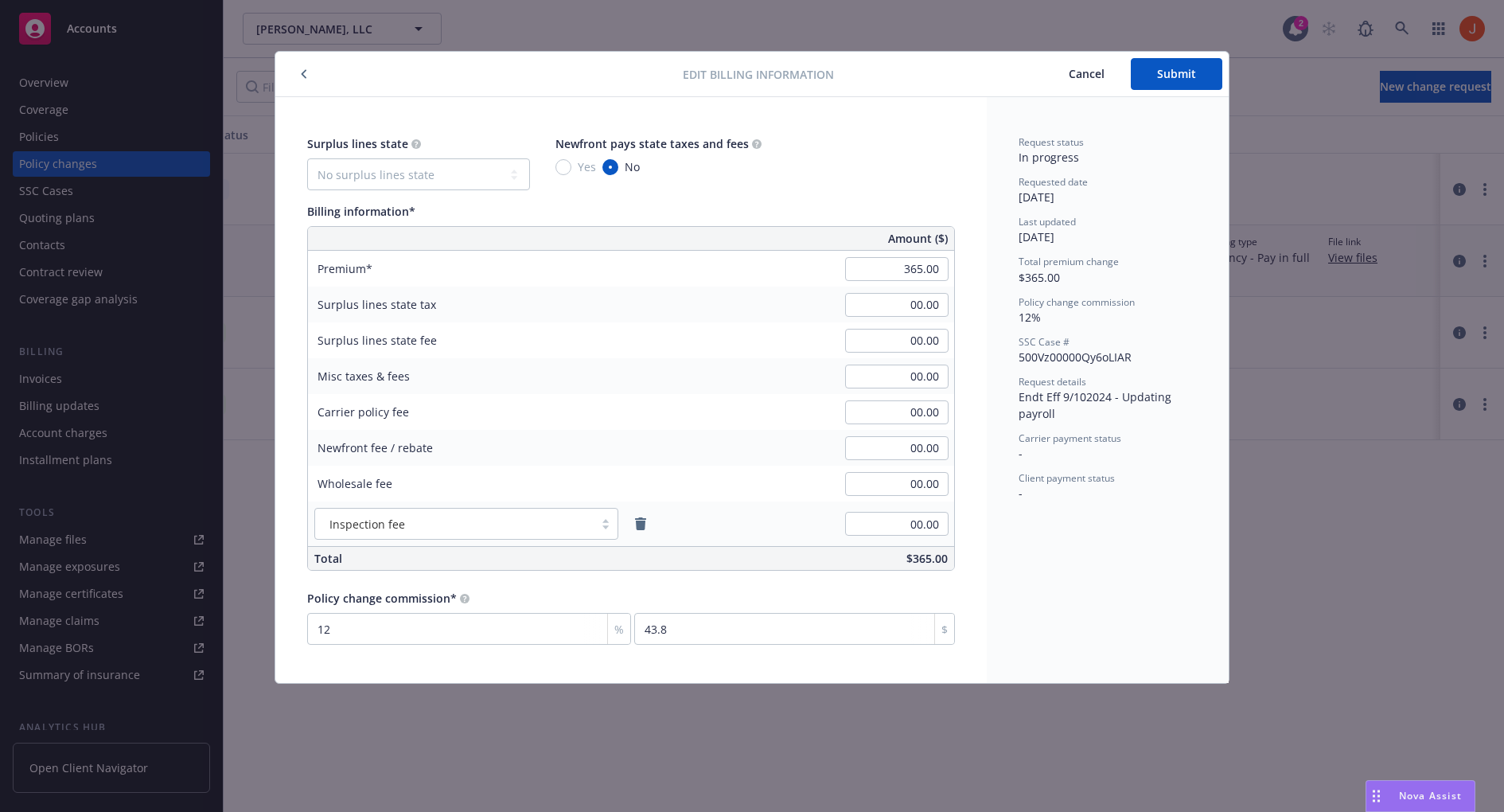
click at [1080, 82] on button "Cancel" at bounding box center [1087, 73] width 89 height 32
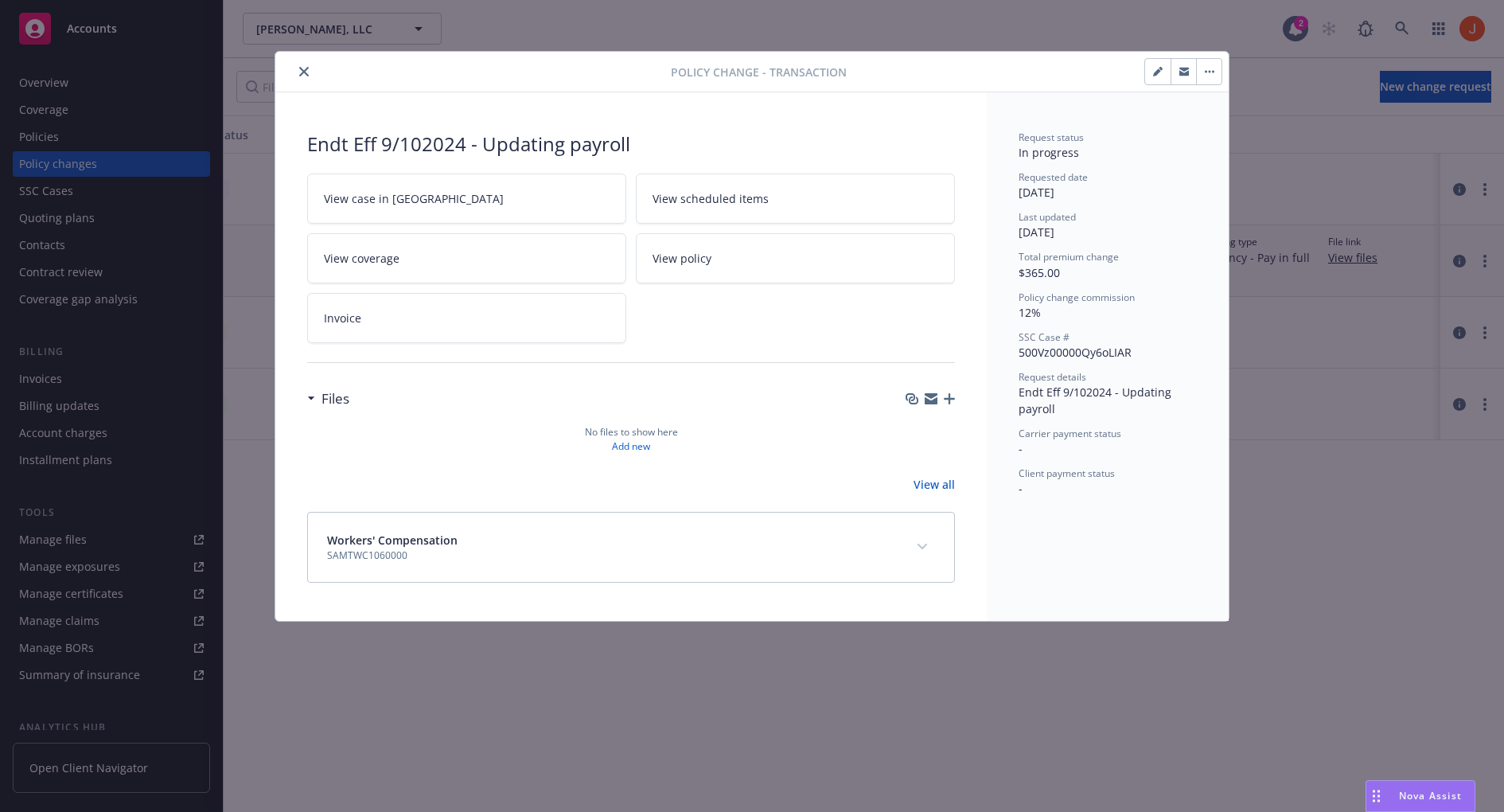
click at [1206, 77] on button "button" at bounding box center [1209, 72] width 25 height 25
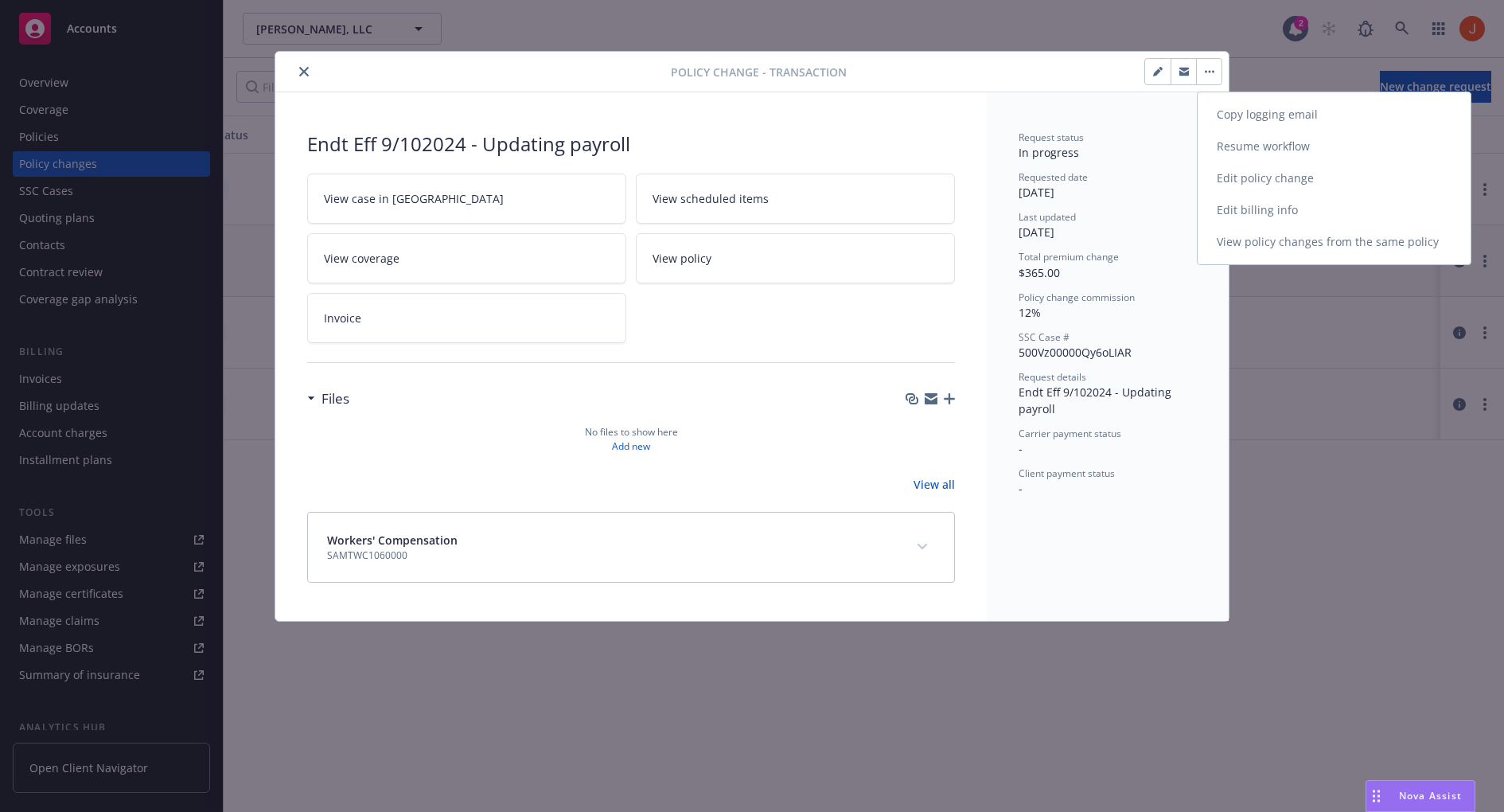
click at [1264, 177] on link "Edit policy change" at bounding box center [1334, 177] width 273 height 32
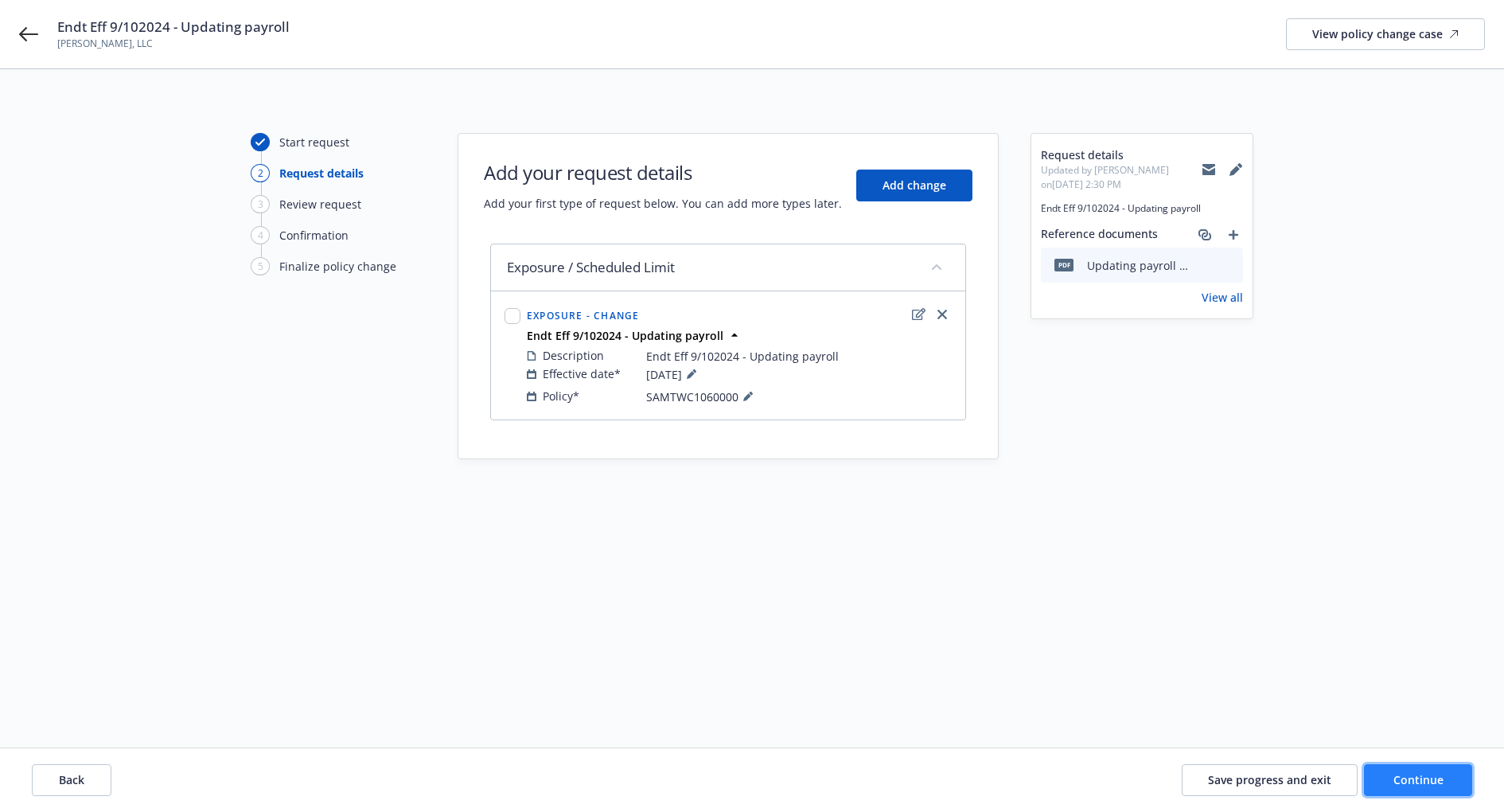
click at [1404, 772] on span "Continue" at bounding box center [1418, 779] width 50 height 15
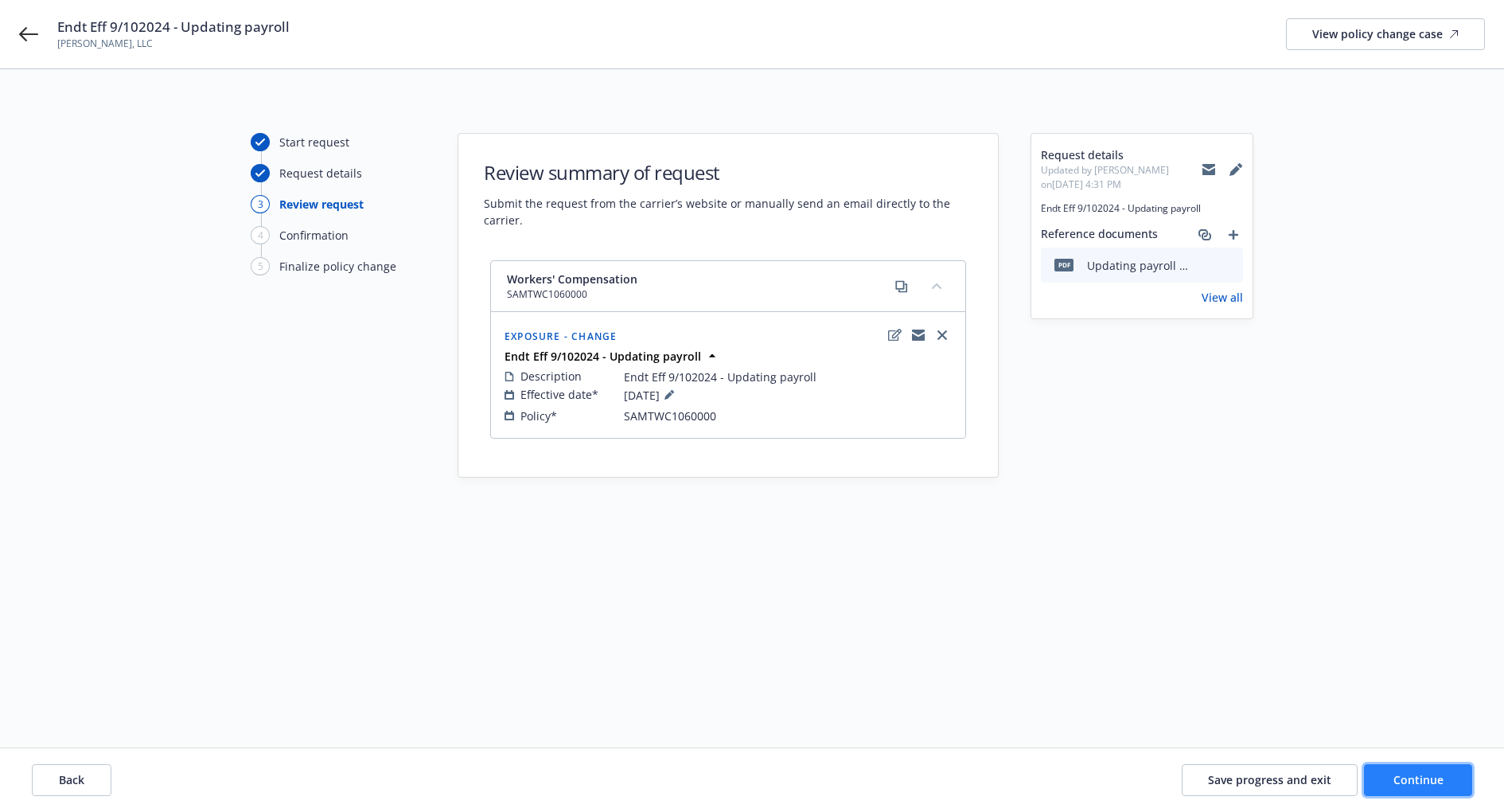
click at [1400, 770] on button "Continue" at bounding box center [1419, 779] width 109 height 32
select select "ACCEPTED"
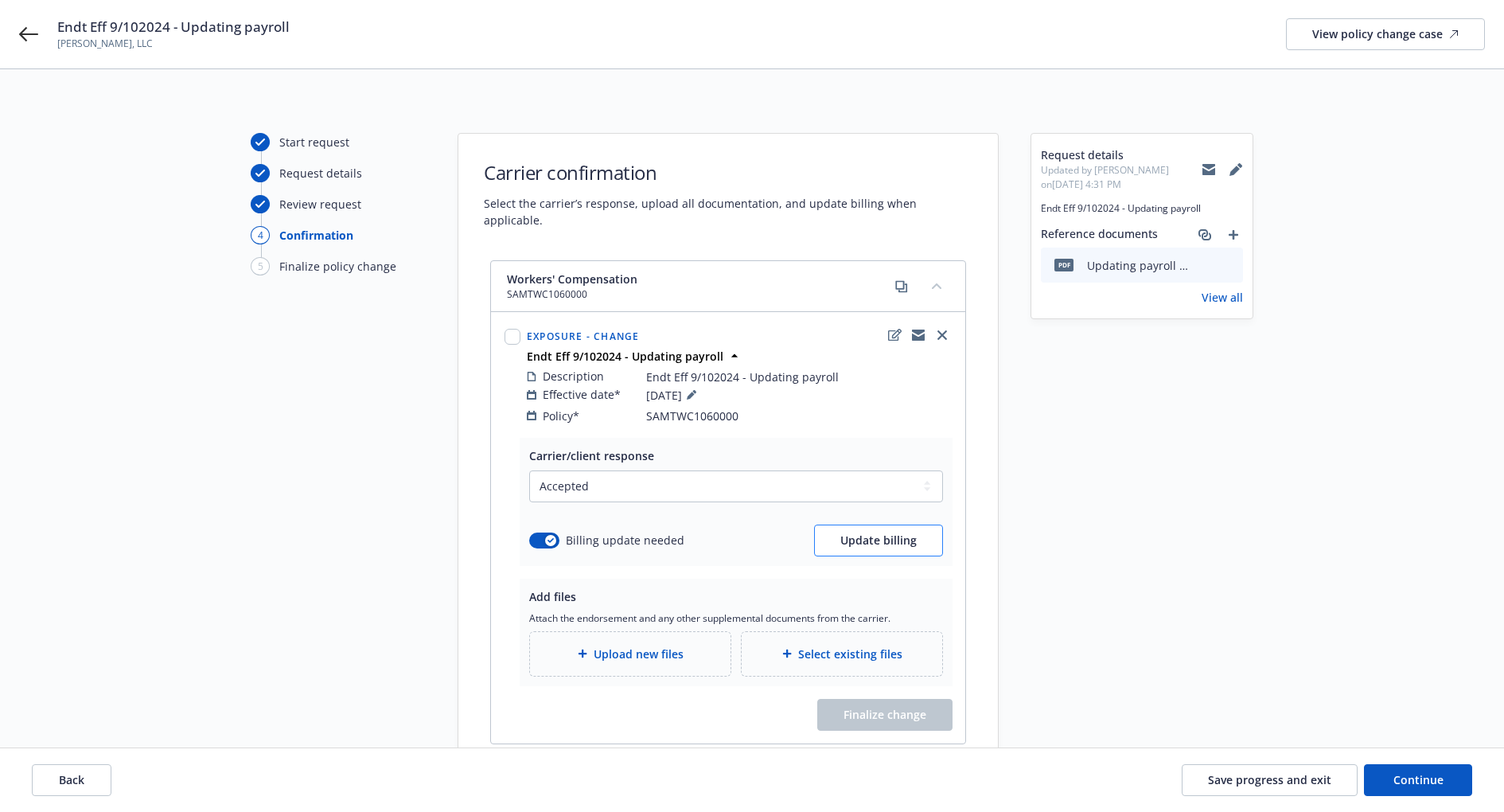
scroll to position [16, 0]
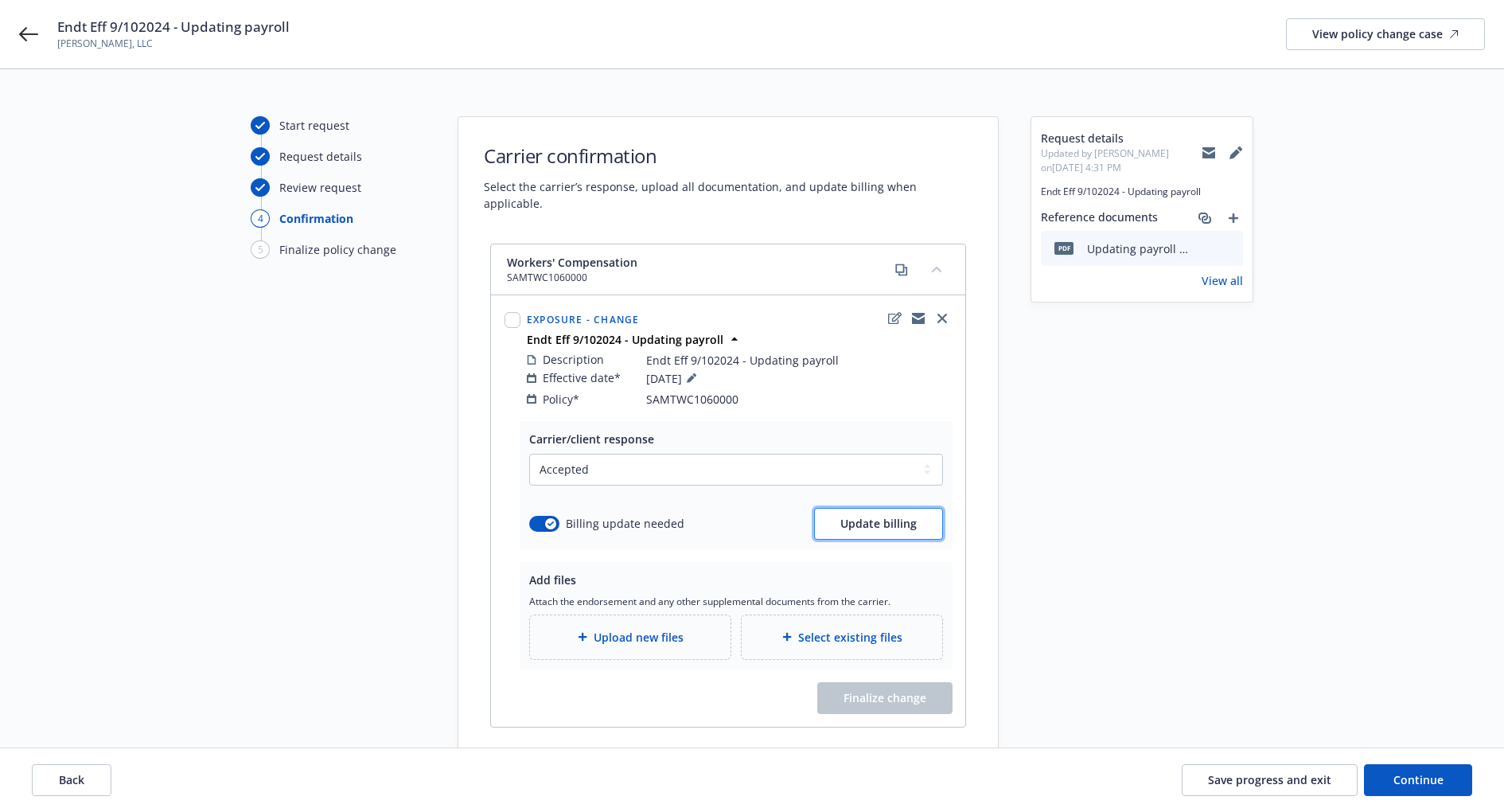
click at [887, 516] on span "Update billing" at bounding box center [878, 523] width 76 height 15
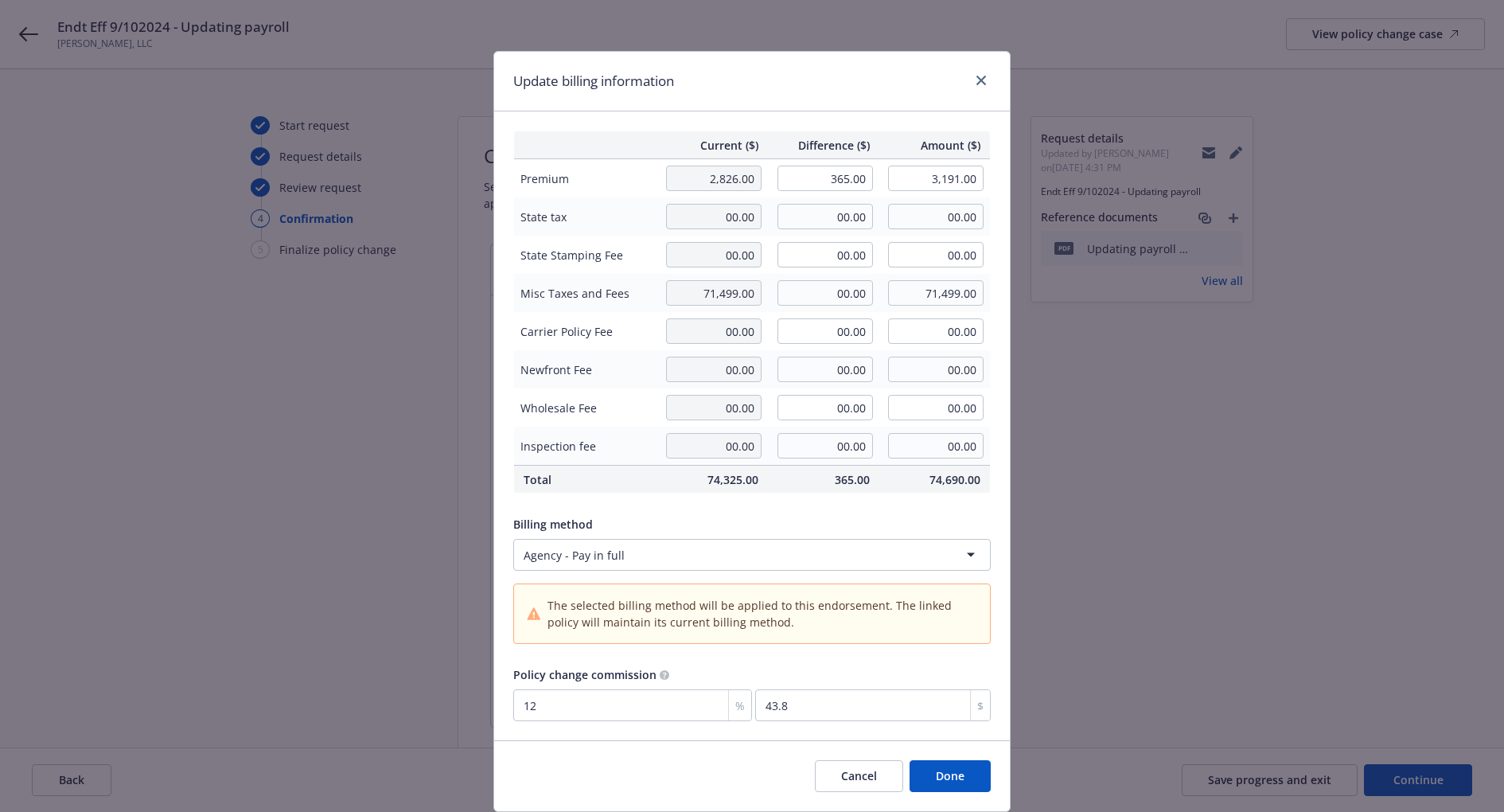
scroll to position [22, 0]
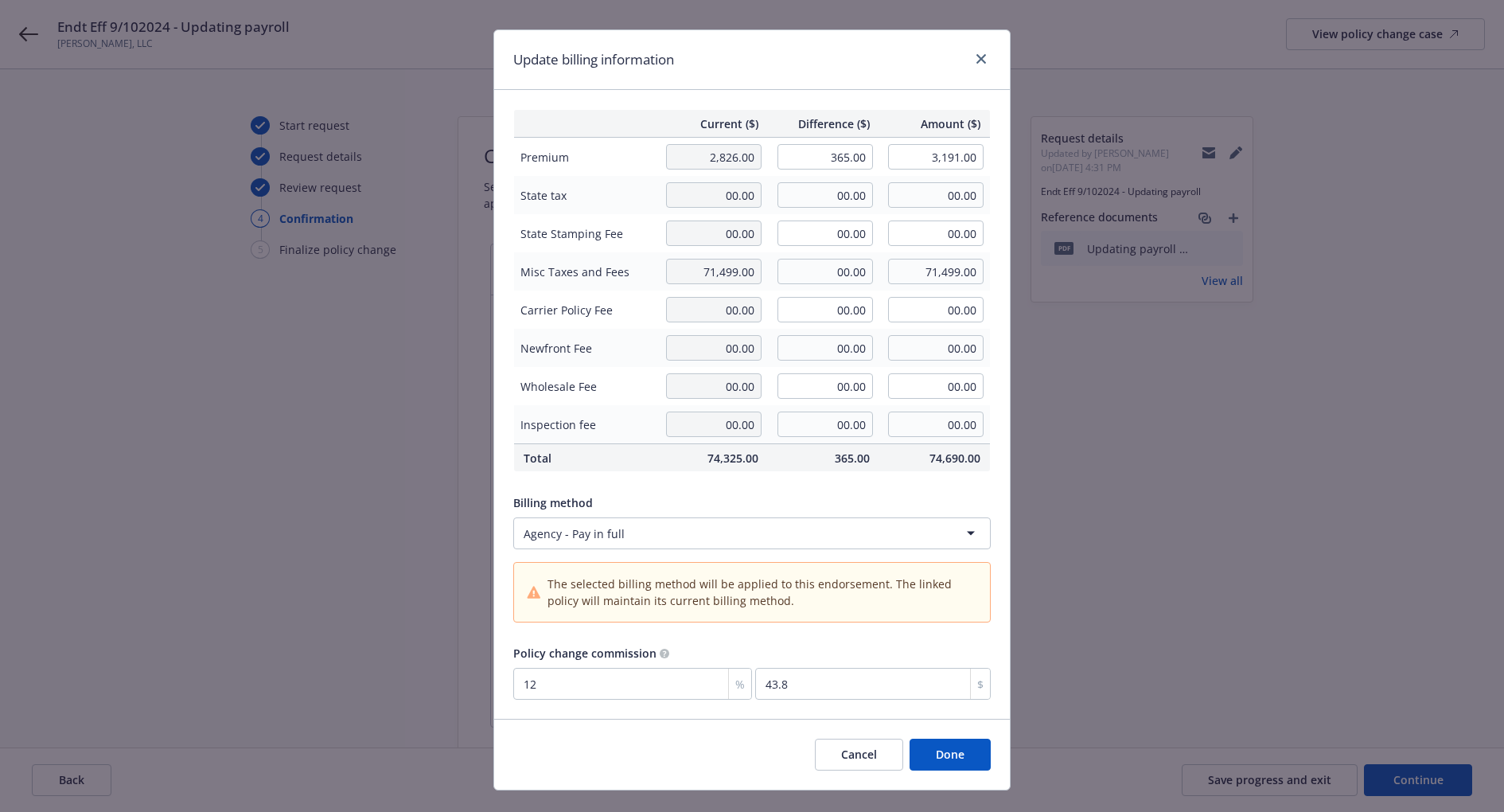
click at [760, 529] on html "Endt Eff 9/102024 - Updating payroll Ayala MG, LLC View policy change case Star…" at bounding box center [752, 389] width 1504 height 812
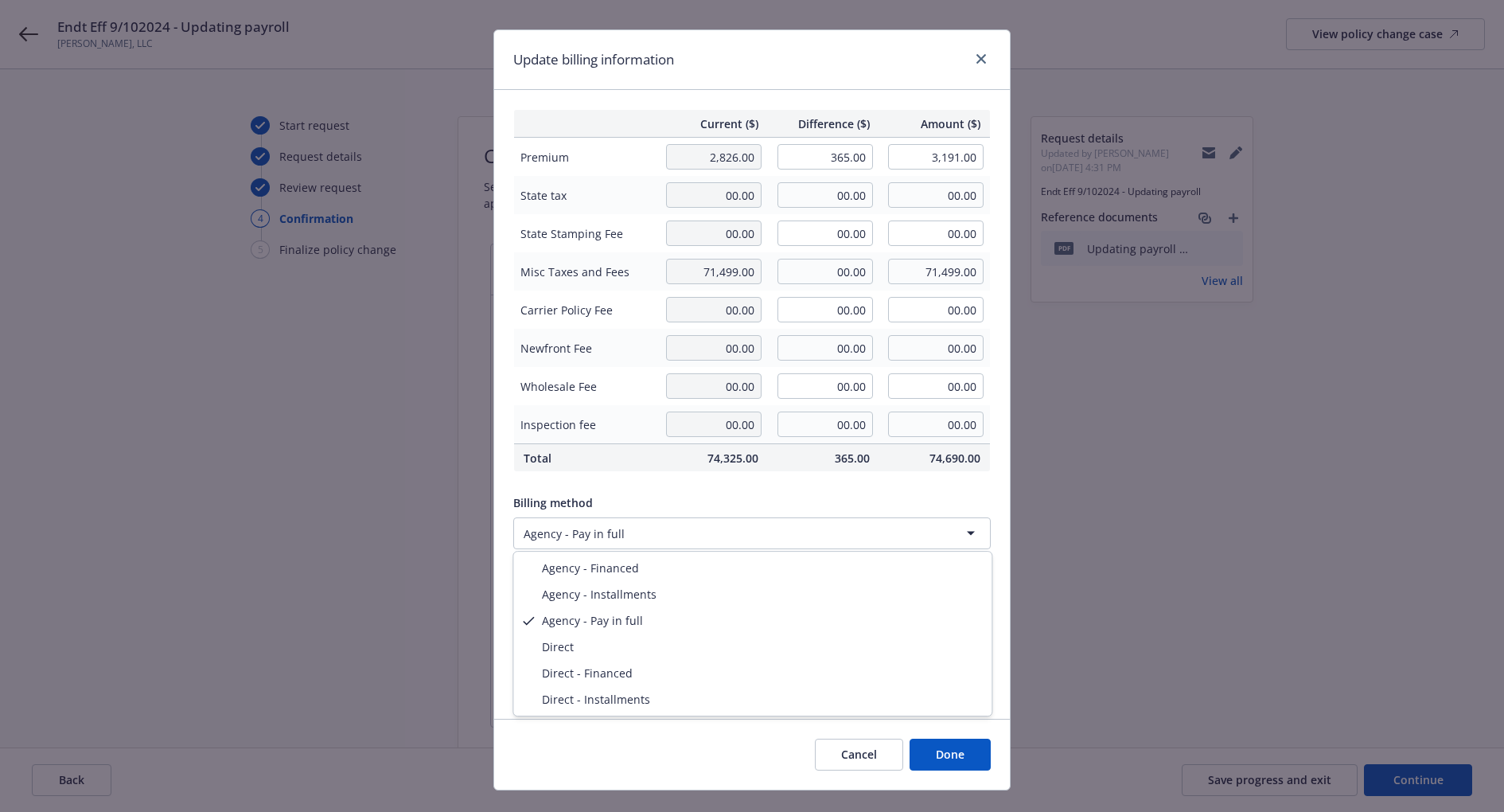
click at [746, 542] on html "Endt Eff 9/102024 - Updating payroll Ayala MG, LLC View policy change case Star…" at bounding box center [752, 389] width 1504 height 812
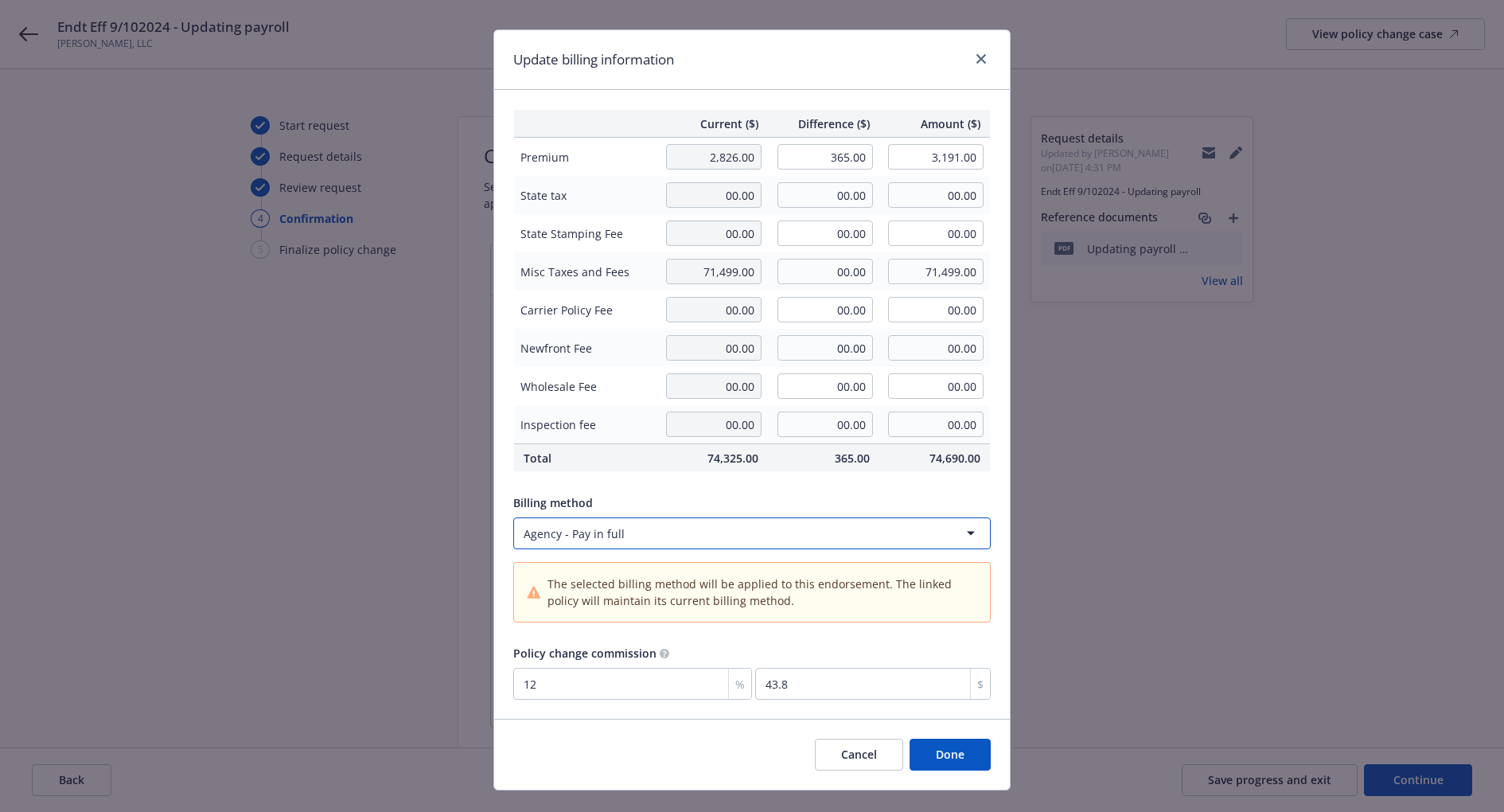
click at [654, 734] on html "Endt Eff 9/102024 - Updating payroll Ayala MG, LLC View policy change case Star…" at bounding box center [752, 389] width 1504 height 812
click at [840, 540] on html "Endt Eff 9/102024 - Updating payroll Ayala MG, LLC View policy change case Star…" at bounding box center [752, 389] width 1504 height 812
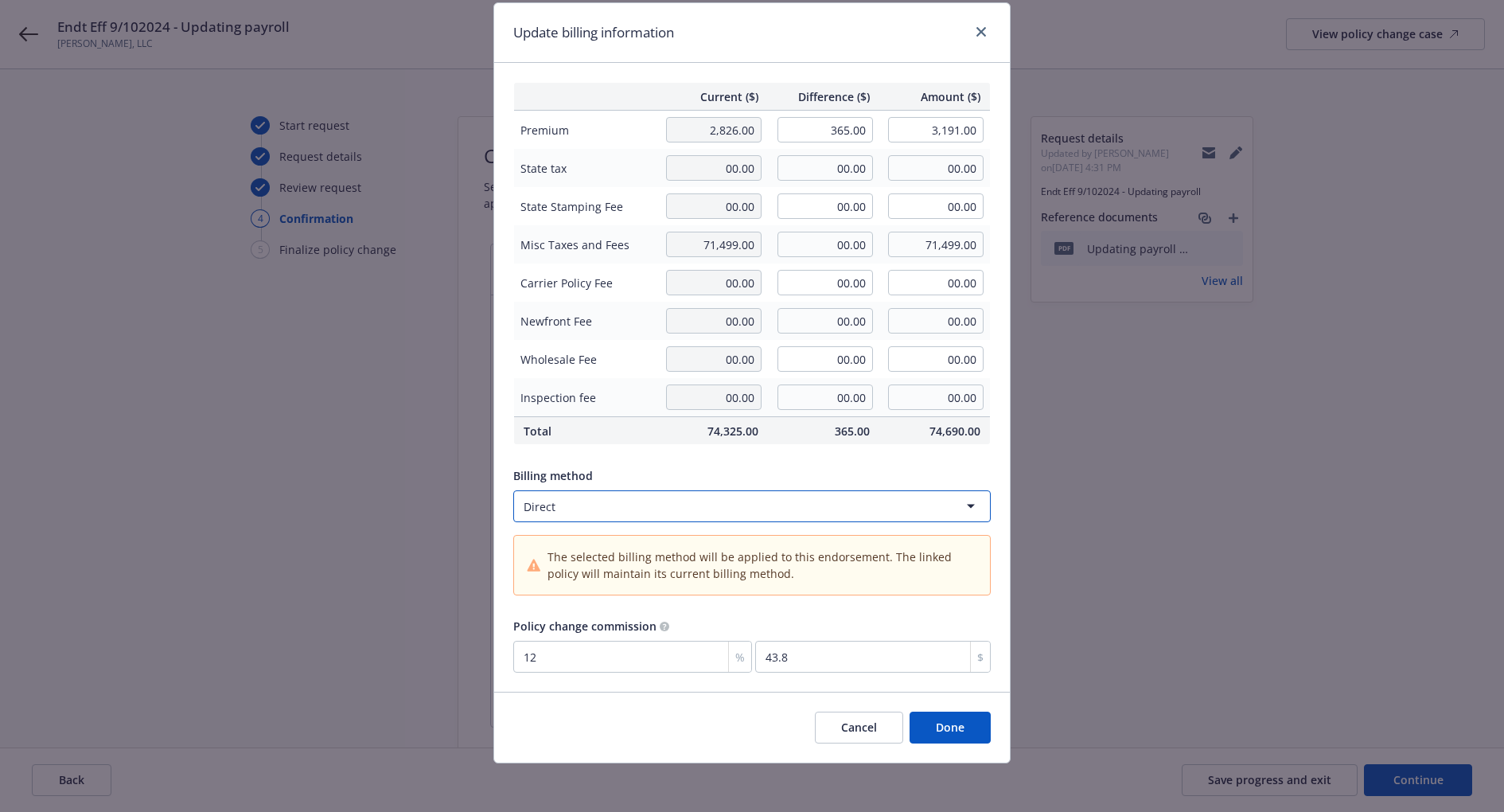
scroll to position [0, 0]
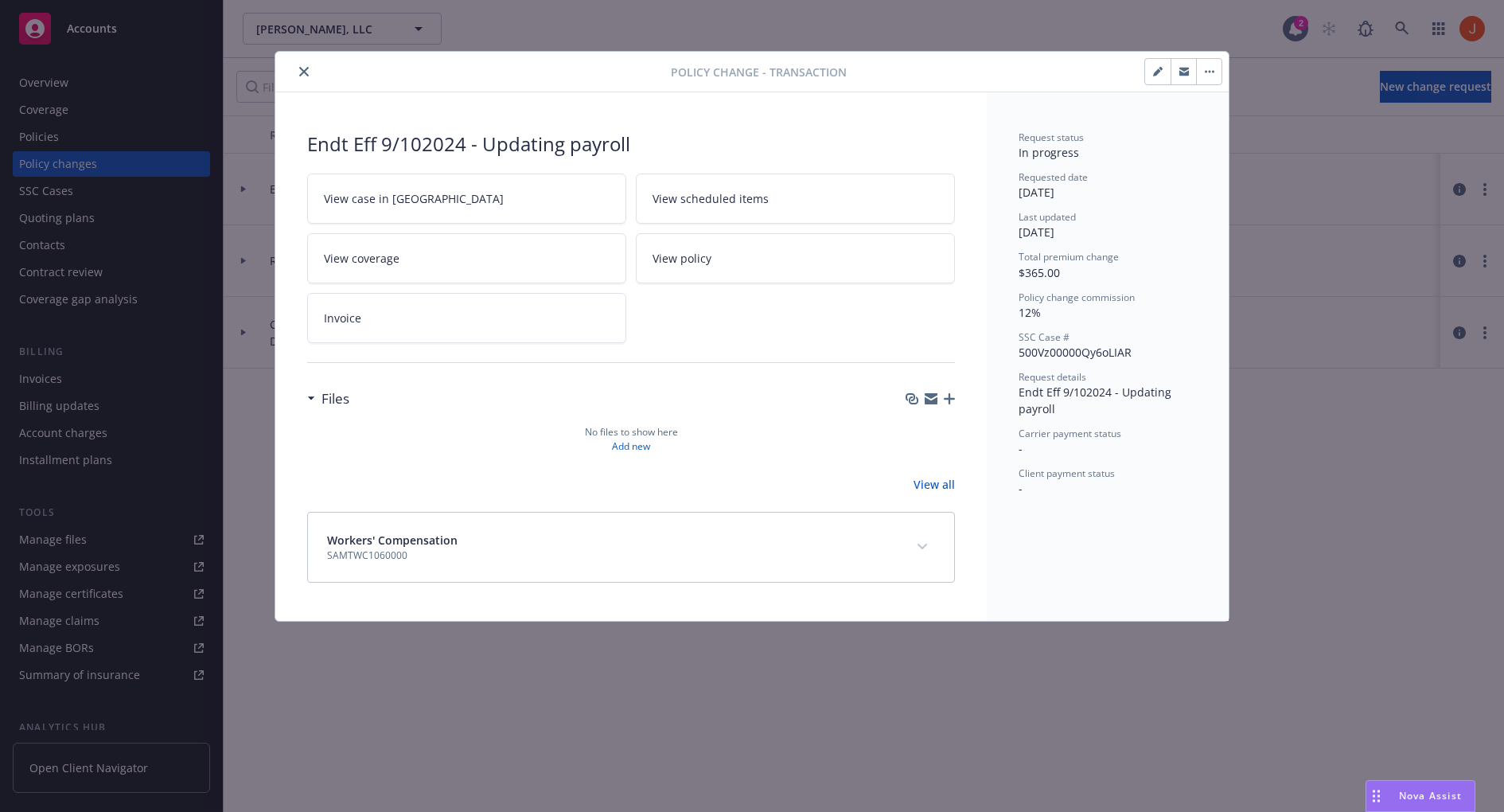
click at [1097, 165] on div "Request status In progress Requested date 08/19/2025 Last updated 08/19/2025 To…" at bounding box center [1107, 313] width 178 height 366
click at [1212, 77] on button "button" at bounding box center [1209, 72] width 25 height 25
click at [1115, 130] on div "Request status" at bounding box center [1107, 137] width 178 height 14
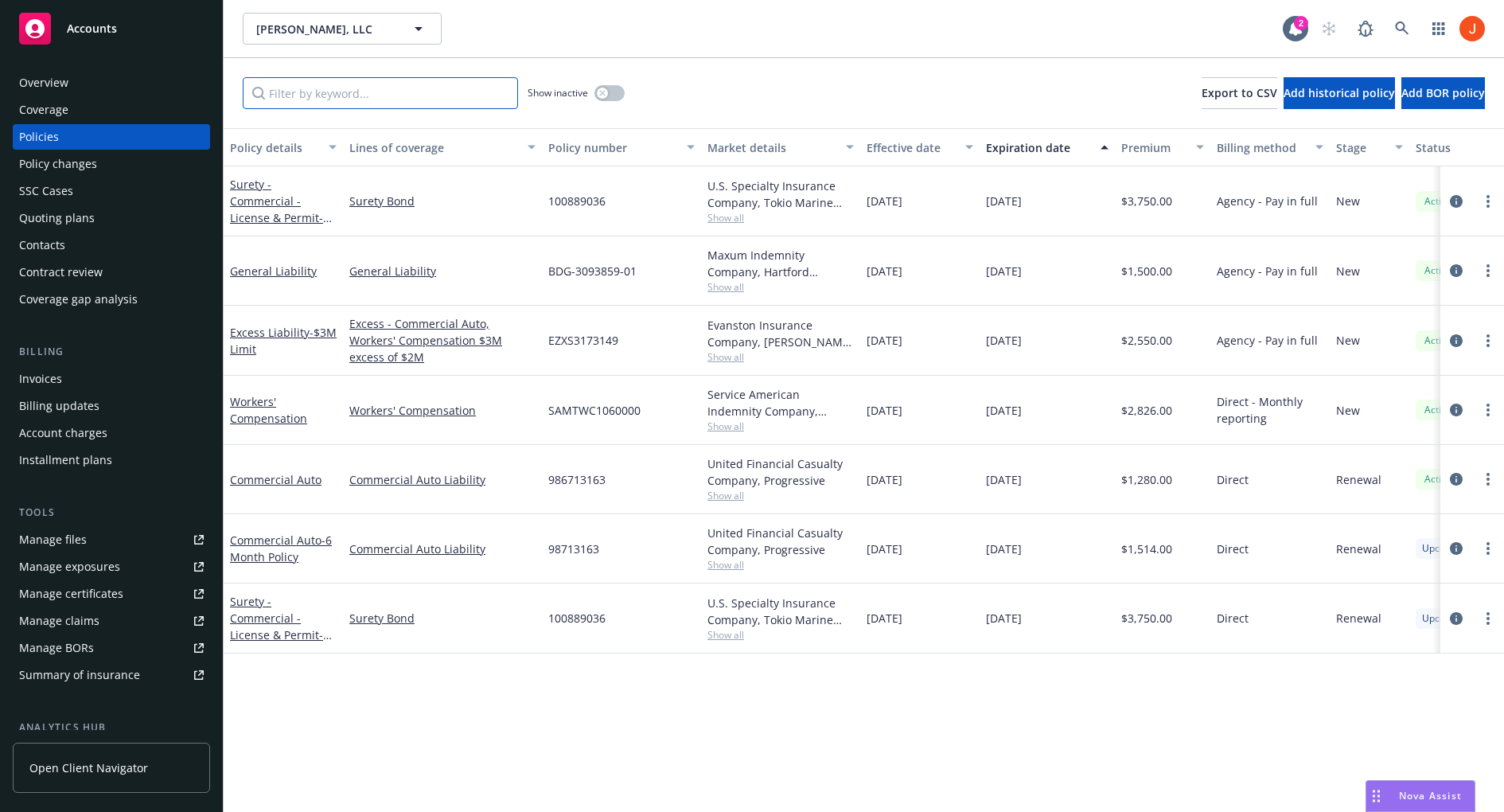
click at [345, 95] on input "Filter by keyword..." at bounding box center [380, 92] width 275 height 32
paste input "SAMTWC1060000"
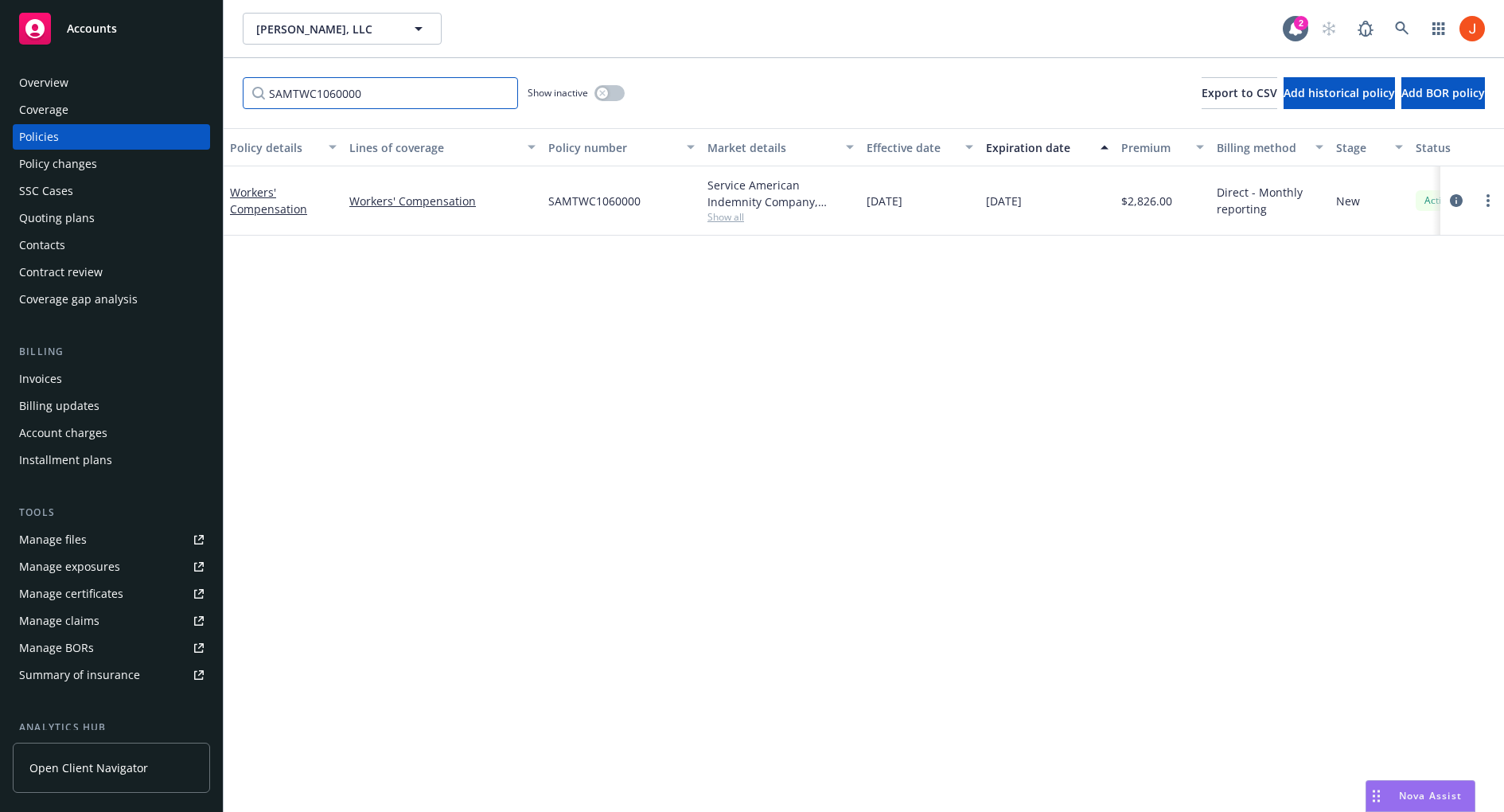
scroll to position [0, 254]
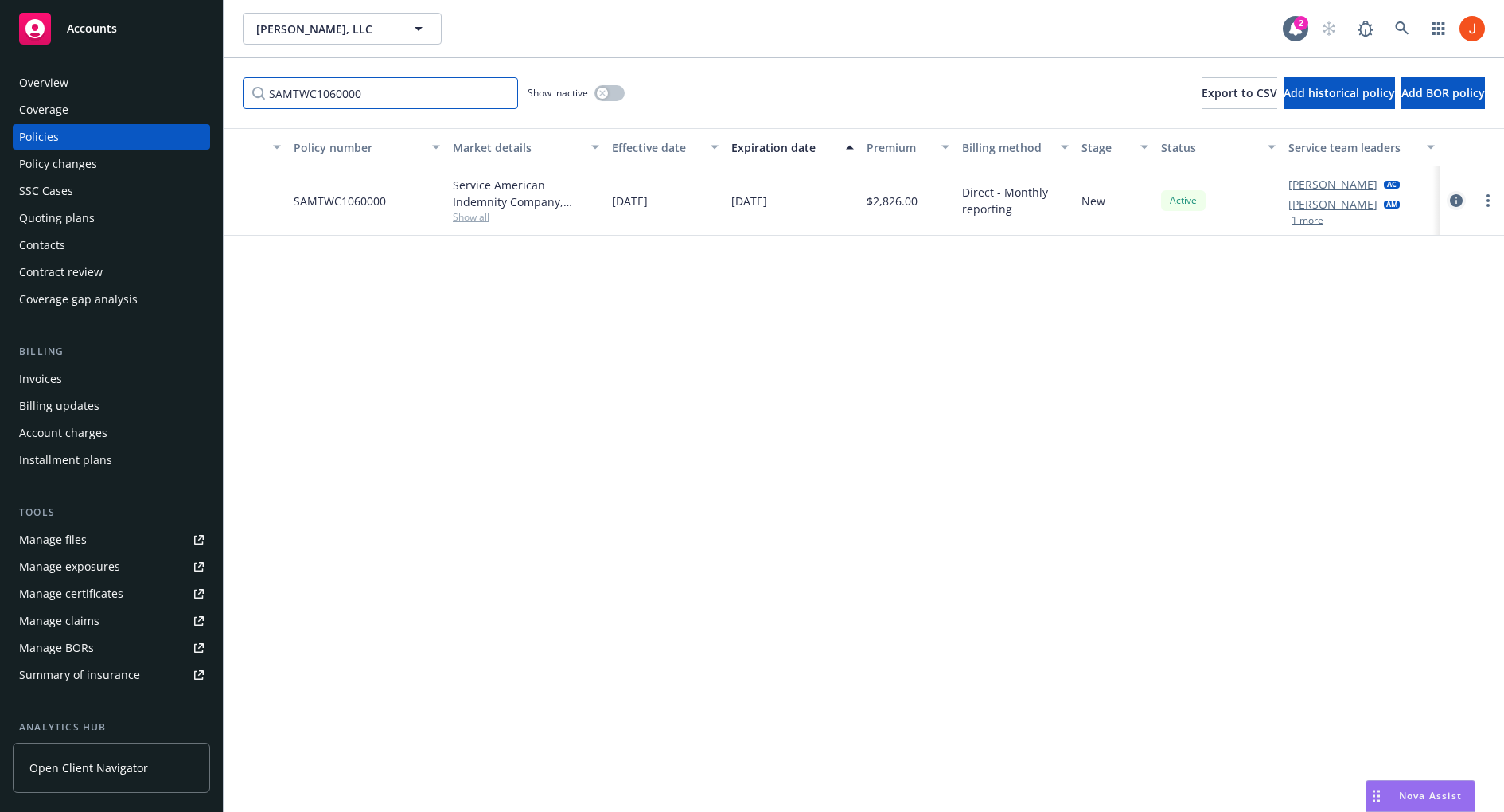
type input "SAMTWC1060000"
click at [1455, 201] on icon "circleInformation" at bounding box center [1456, 200] width 13 height 13
